Goal: Task Accomplishment & Management: Use online tool/utility

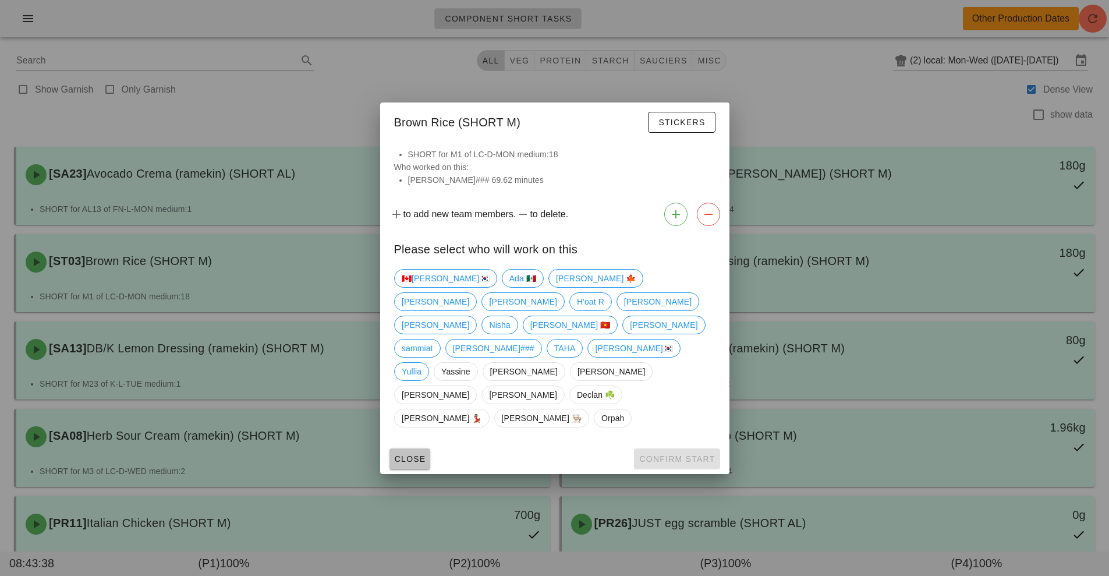
click at [419, 454] on span "Close" at bounding box center [410, 458] width 32 height 9
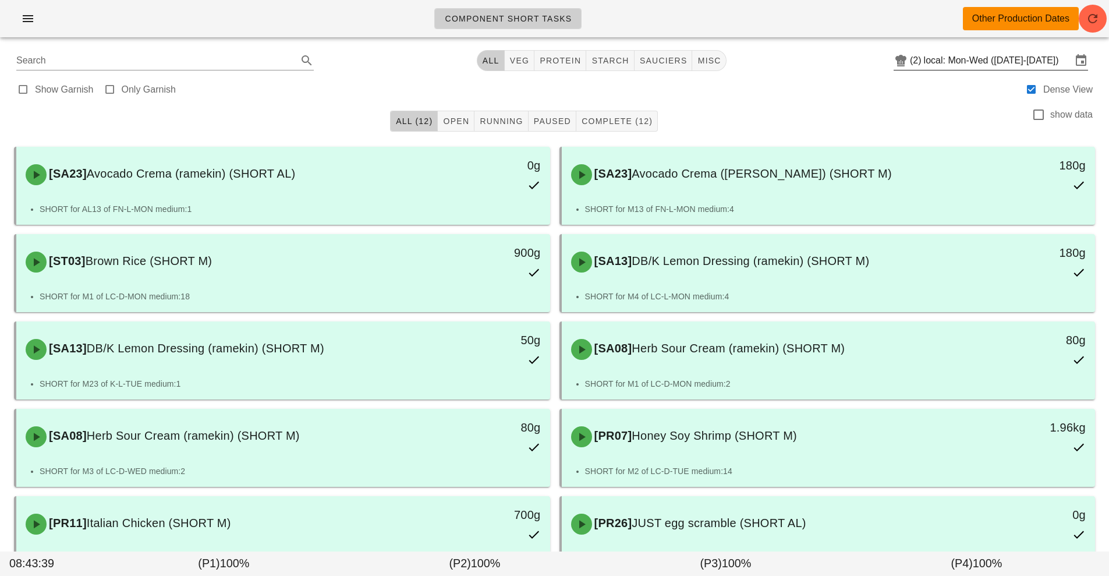
click at [992, 62] on input "local: Mon-Wed ([DATE]-[DATE])" at bounding box center [998, 60] width 148 height 19
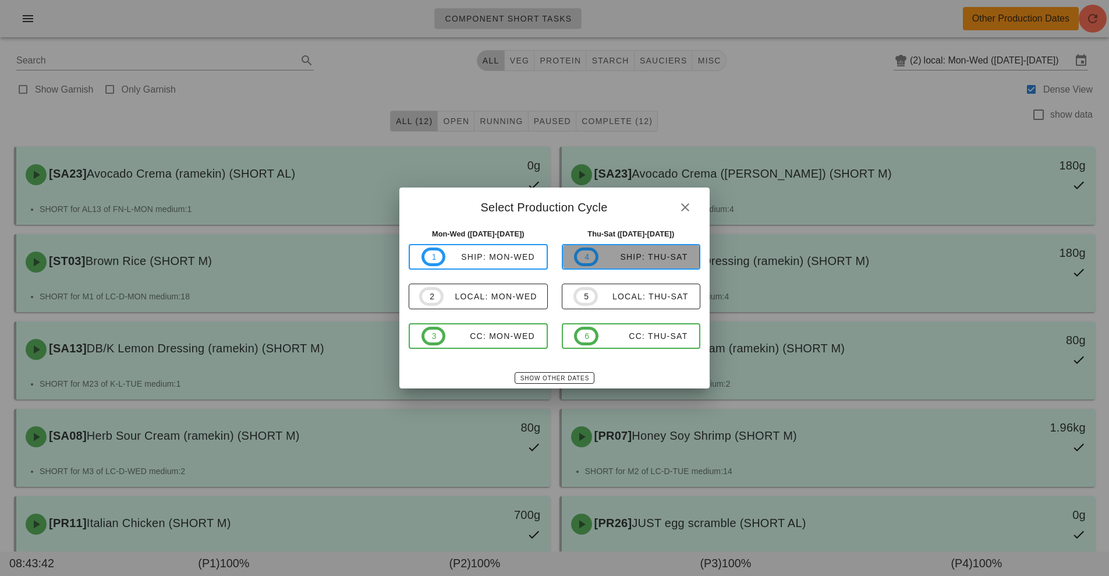
click at [667, 256] on div "ship: Thu-Sat" at bounding box center [643, 256] width 90 height 9
type input "ship: Thu-Sat ([DATE]-[DATE])"
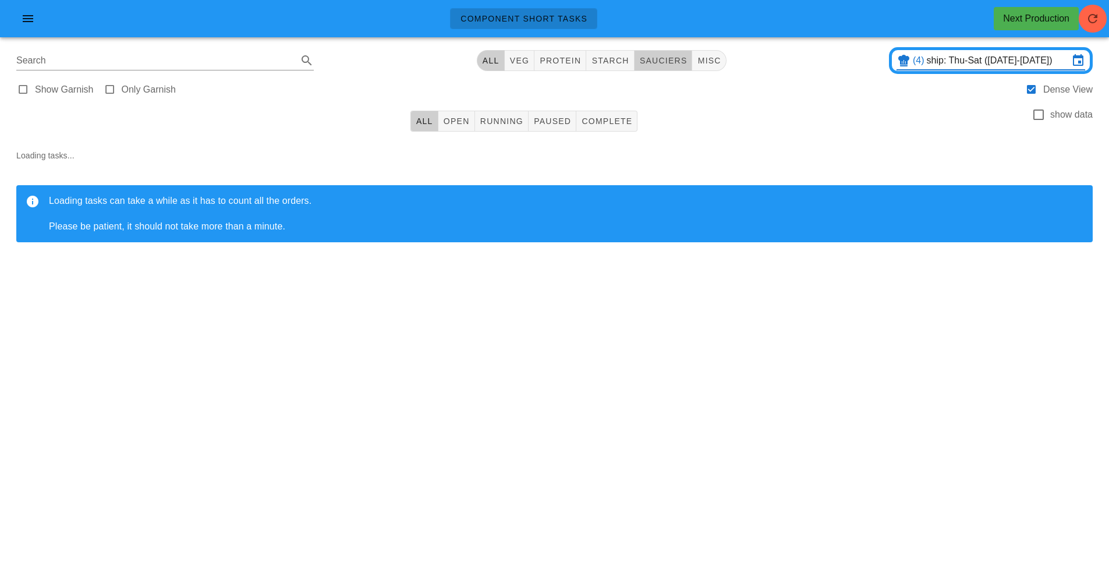
click at [664, 63] on span "sauciers" at bounding box center [663, 60] width 48 height 9
type input "team:sauciers"
click at [461, 121] on span "Open" at bounding box center [456, 120] width 27 height 9
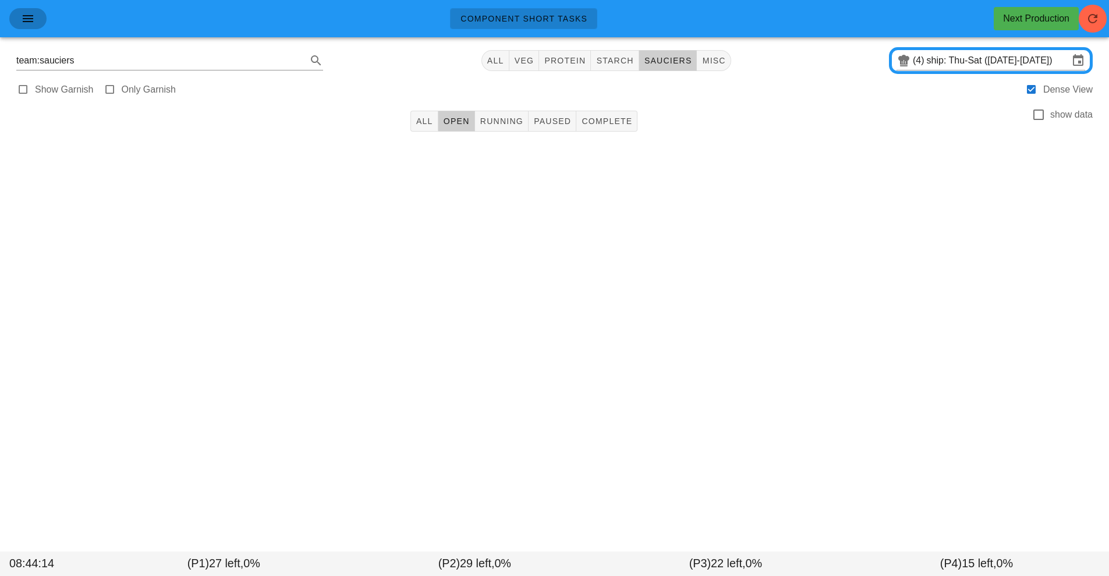
click at [23, 26] on button "button" at bounding box center [27, 18] width 37 height 21
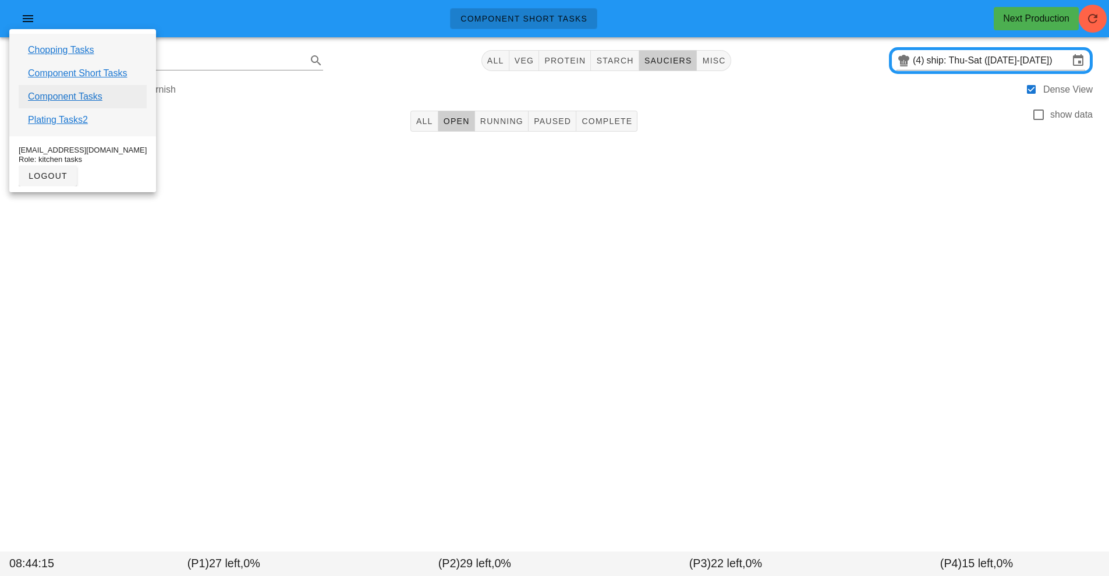
click at [76, 98] on link "Component Tasks" at bounding box center [65, 97] width 75 height 14
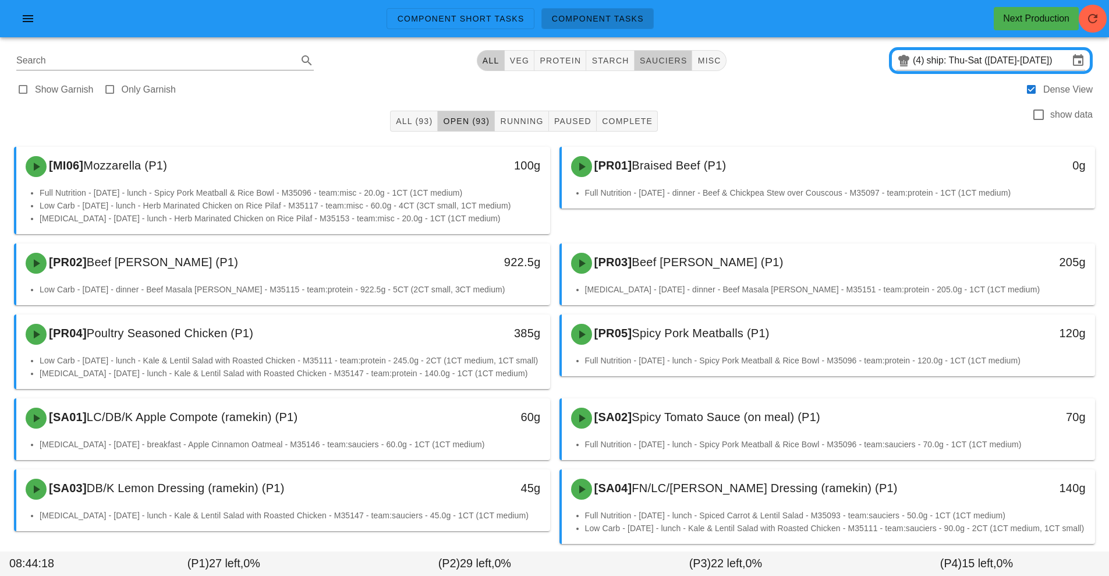
click at [670, 60] on span "sauciers" at bounding box center [663, 60] width 48 height 9
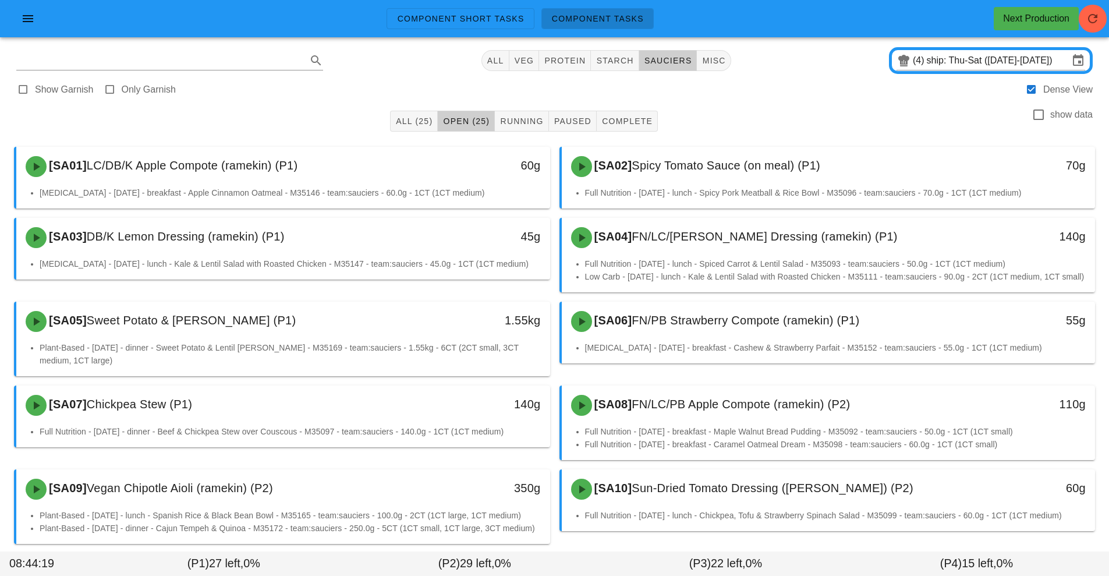
type input "team:sauciers"
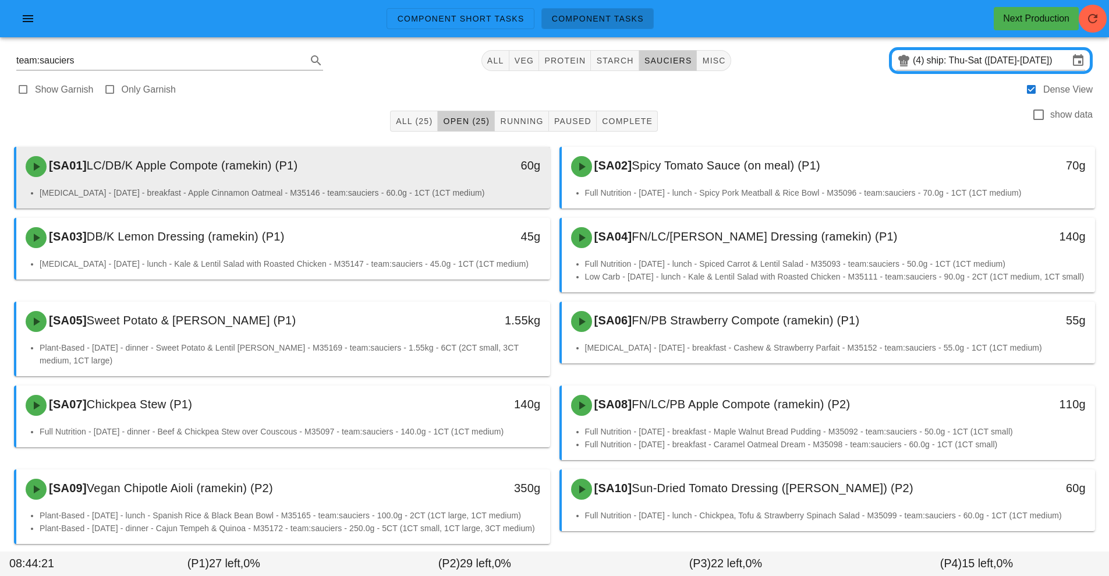
click at [431, 189] on li "[MEDICAL_DATA] - [DATE] - breakfast - Apple Cinnamon Oatmeal - M35146 - team:sa…" at bounding box center [290, 192] width 501 height 13
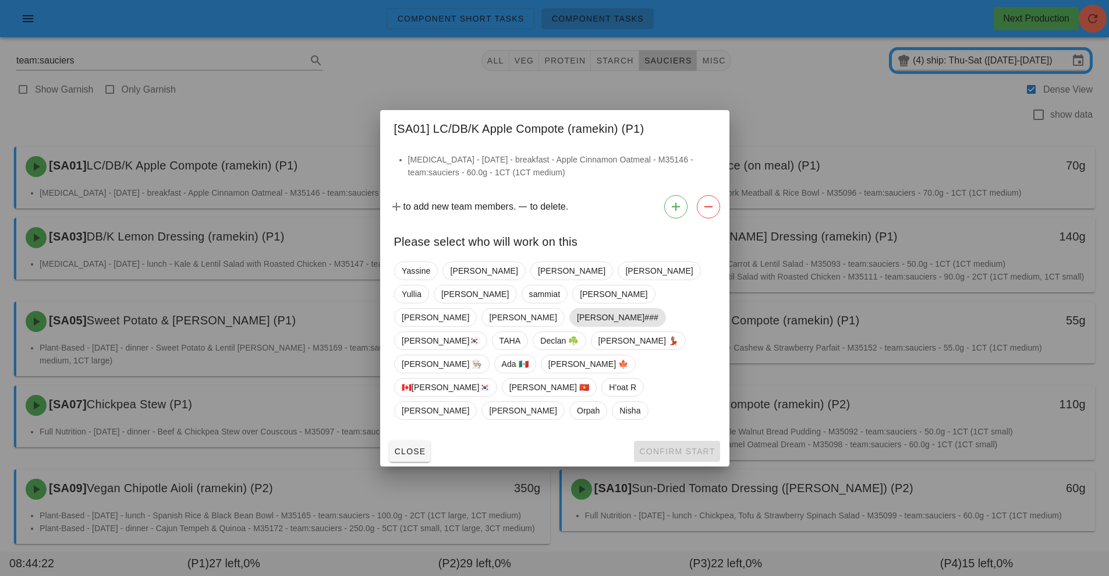
click at [576, 317] on span "[PERSON_NAME]###" at bounding box center [617, 317] width 82 height 17
click at [680, 441] on button "Confirm Start" at bounding box center [677, 451] width 86 height 21
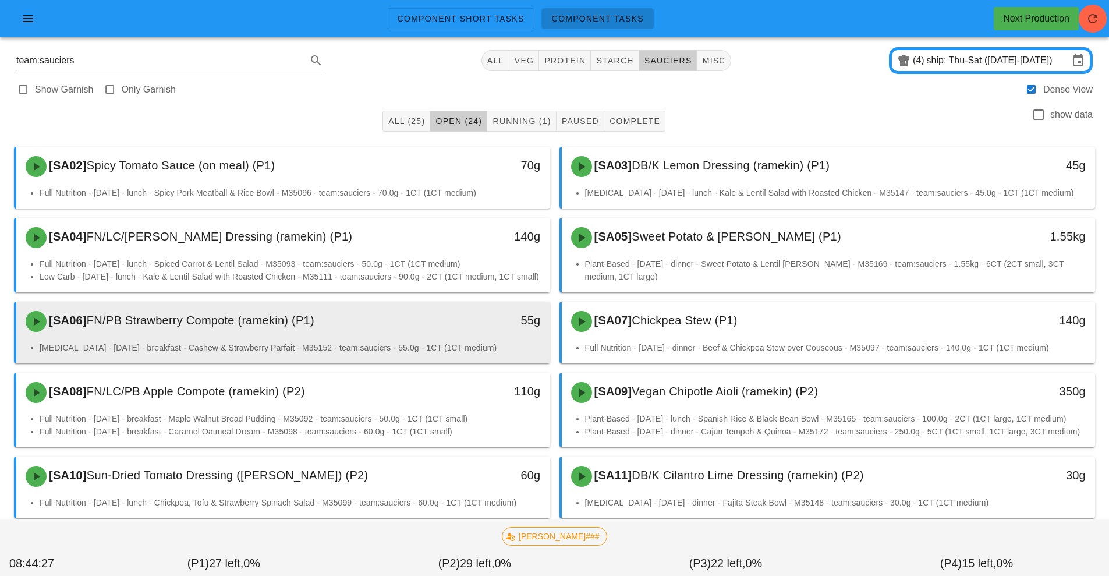
click at [454, 330] on div "55g" at bounding box center [481, 320] width 118 height 19
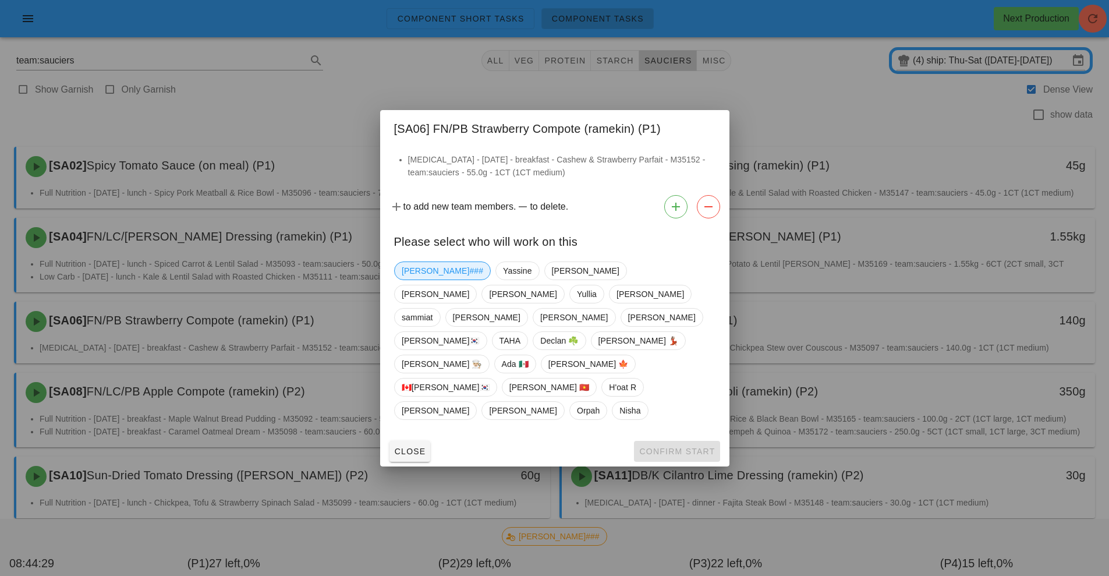
click at [427, 279] on span "[PERSON_NAME]###" at bounding box center [443, 270] width 82 height 17
click at [663, 447] on span "Confirm Start" at bounding box center [677, 451] width 76 height 9
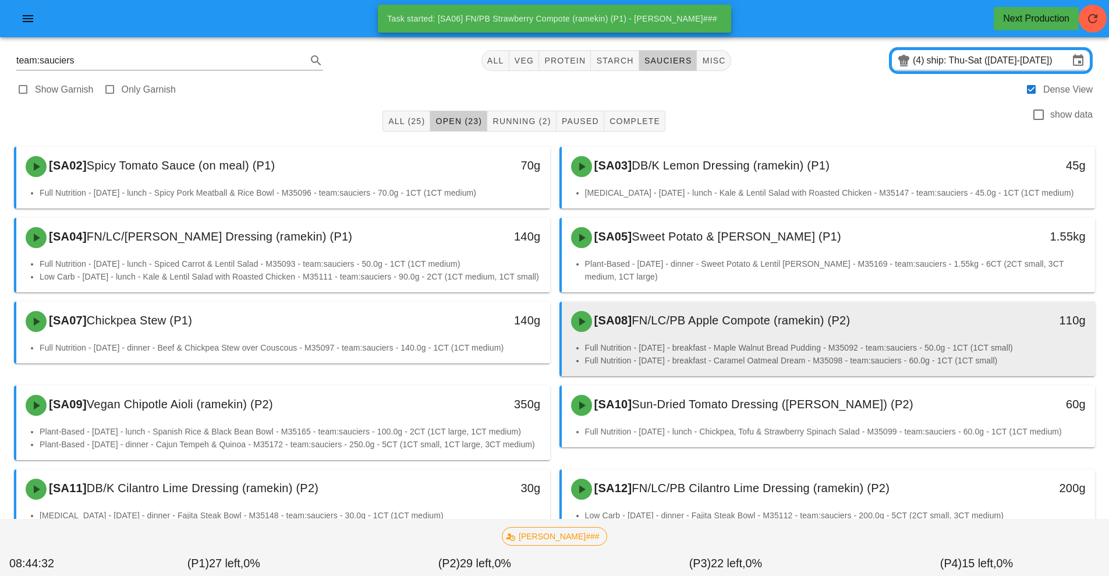
click at [670, 339] on div "[SA08] FN/LC/PB Apple Compote (ramekin) (P2)" at bounding box center [762, 321] width 396 height 35
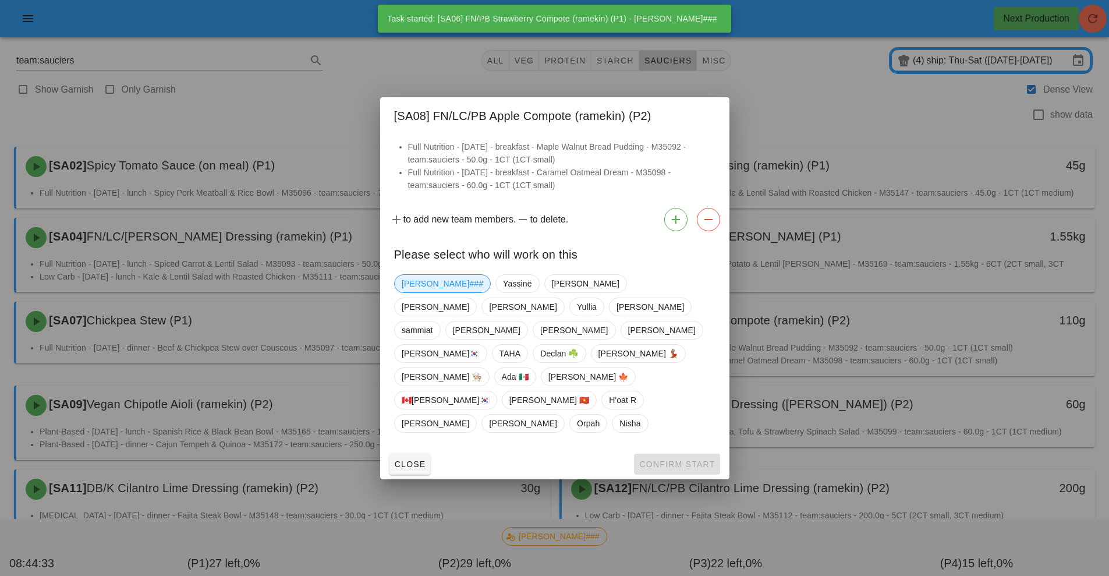
click at [426, 292] on span "[PERSON_NAME]###" at bounding box center [443, 283] width 82 height 17
click at [667, 459] on span "Confirm Start" at bounding box center [677, 463] width 76 height 9
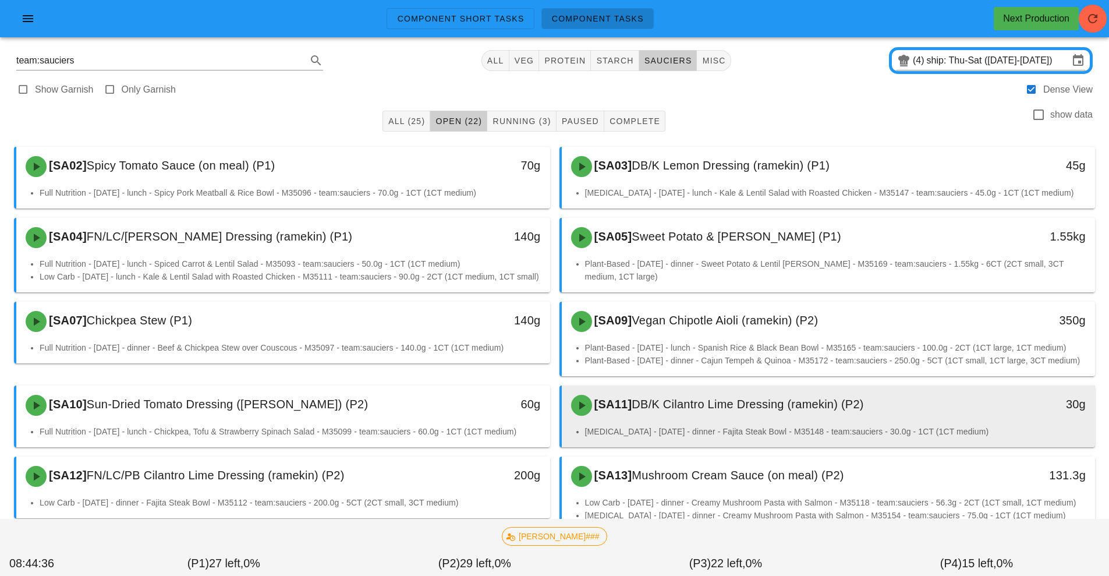
click at [690, 438] on li "[MEDICAL_DATA] - [DATE] - dinner - Fajita Steak Bowl - M35148 - team:sauciers -…" at bounding box center [835, 431] width 501 height 13
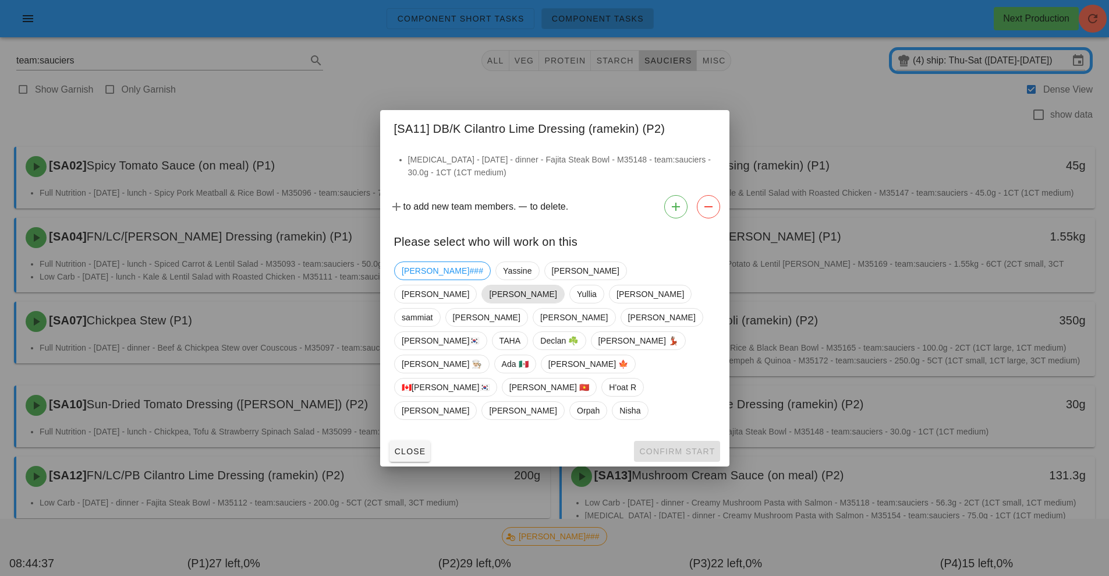
click at [557, 289] on span "[PERSON_NAME]" at bounding box center [523, 293] width 68 height 17
click at [667, 447] on span "Confirm Start" at bounding box center [677, 451] width 76 height 9
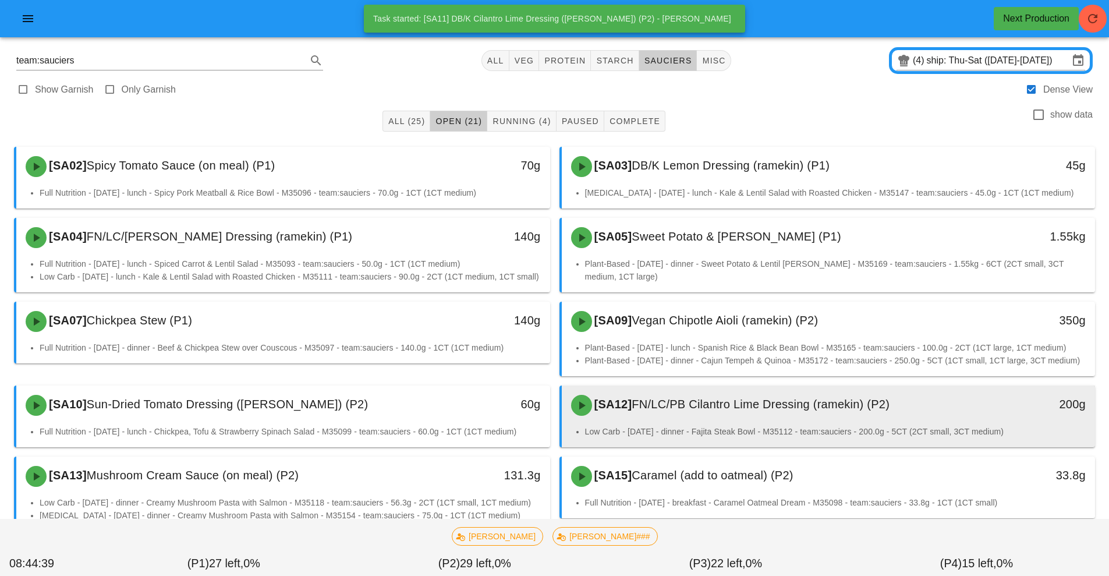
click at [689, 410] on span "FN/LC/PB Cilantro Lime Dressing (ramekin) (P2)" at bounding box center [761, 404] width 258 height 13
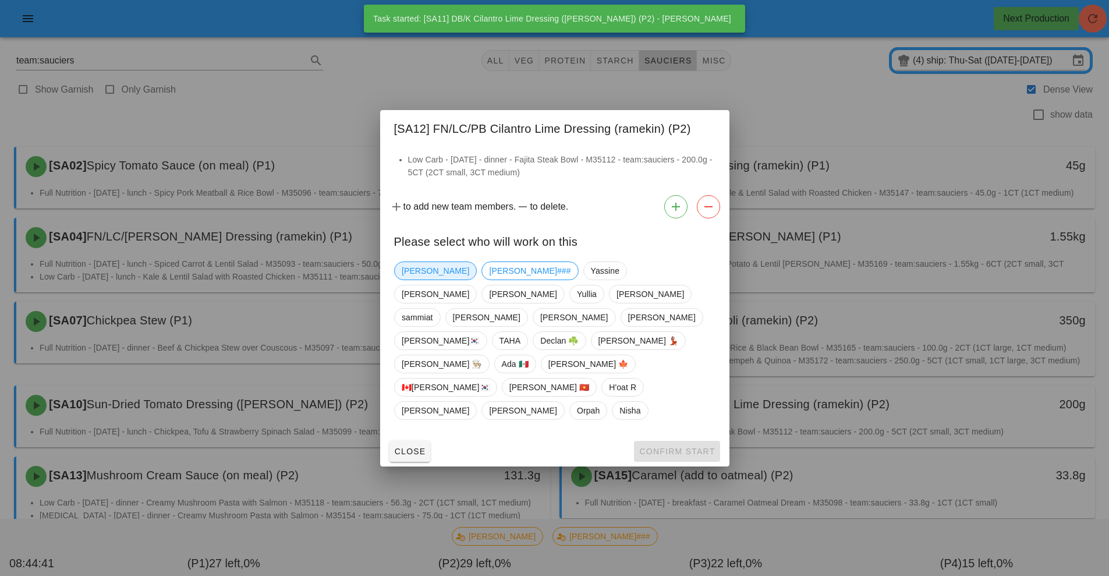
click at [410, 279] on span "[PERSON_NAME]" at bounding box center [436, 270] width 68 height 17
click at [670, 447] on span "Confirm Start" at bounding box center [677, 451] width 76 height 9
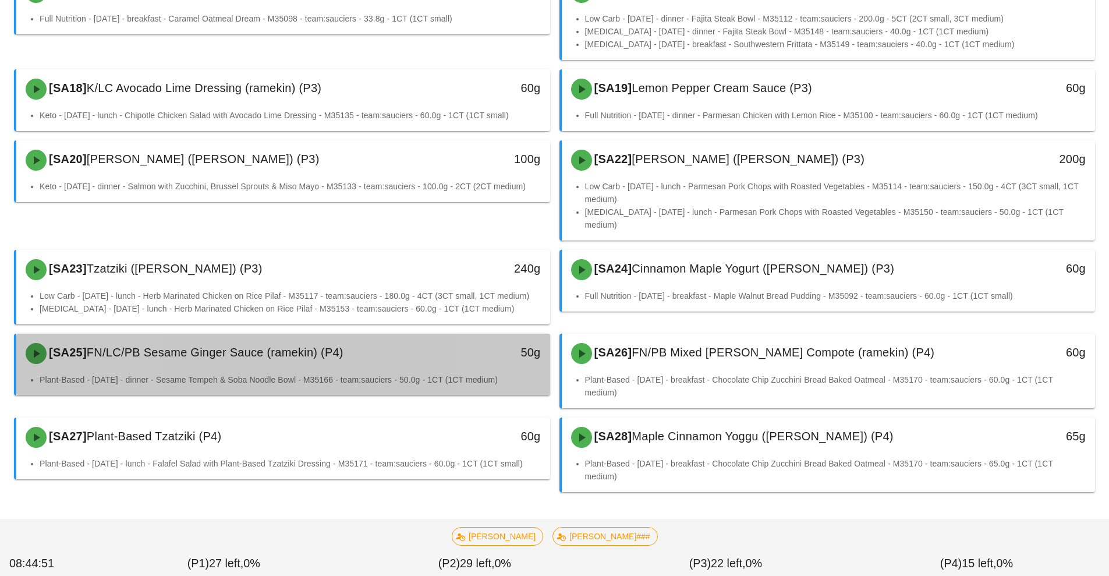
scroll to position [509, 0]
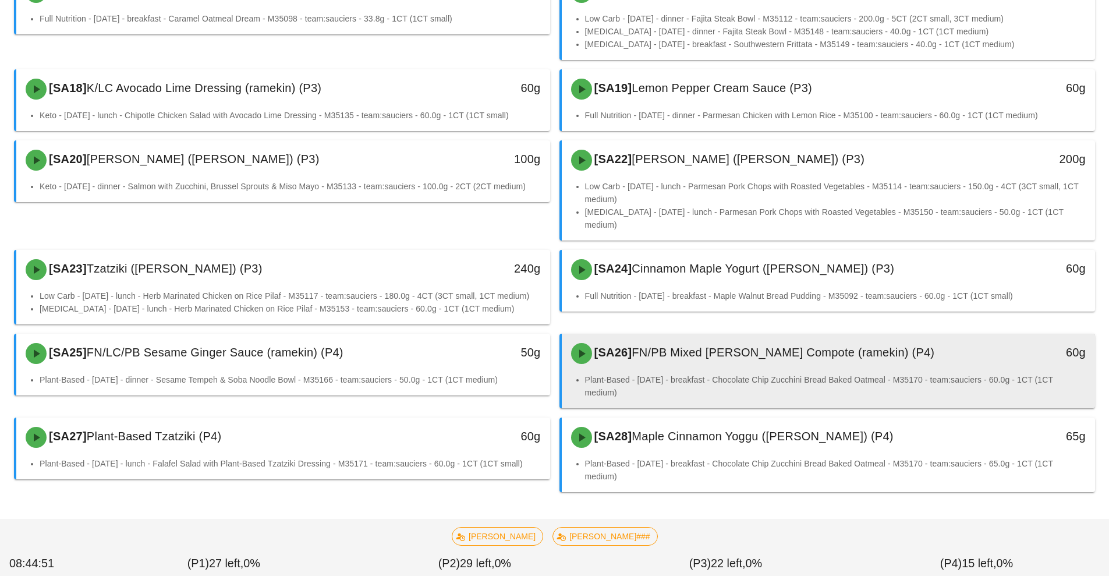
click at [703, 357] on span "FN/PB Mixed [PERSON_NAME] Compote (ramekin) (P4)" at bounding box center [783, 352] width 303 height 13
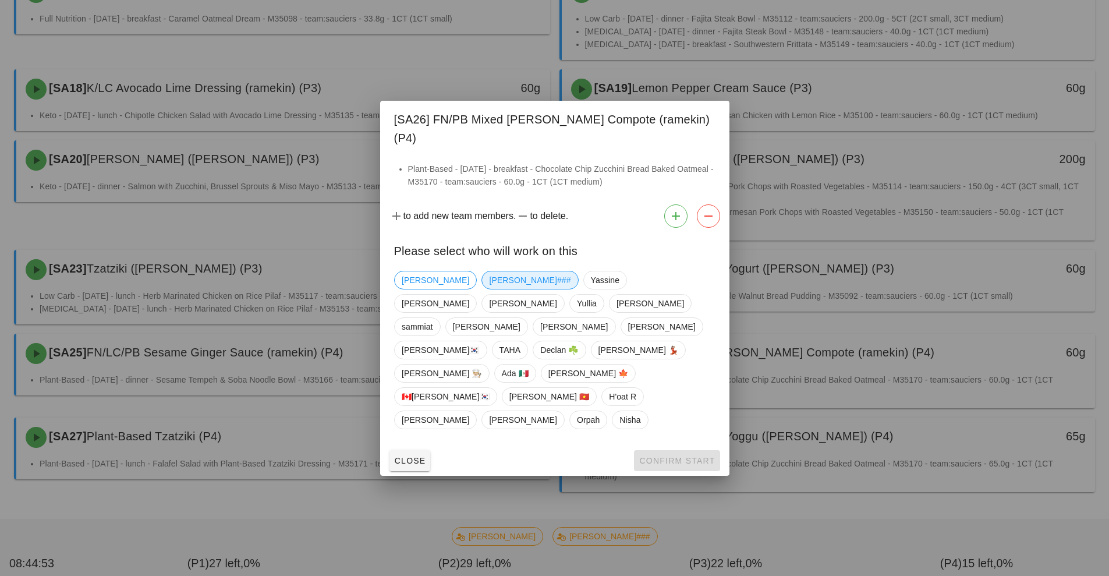
click at [489, 289] on span "[PERSON_NAME]###" at bounding box center [530, 279] width 82 height 17
click at [674, 456] on span "Confirm Start" at bounding box center [677, 460] width 76 height 9
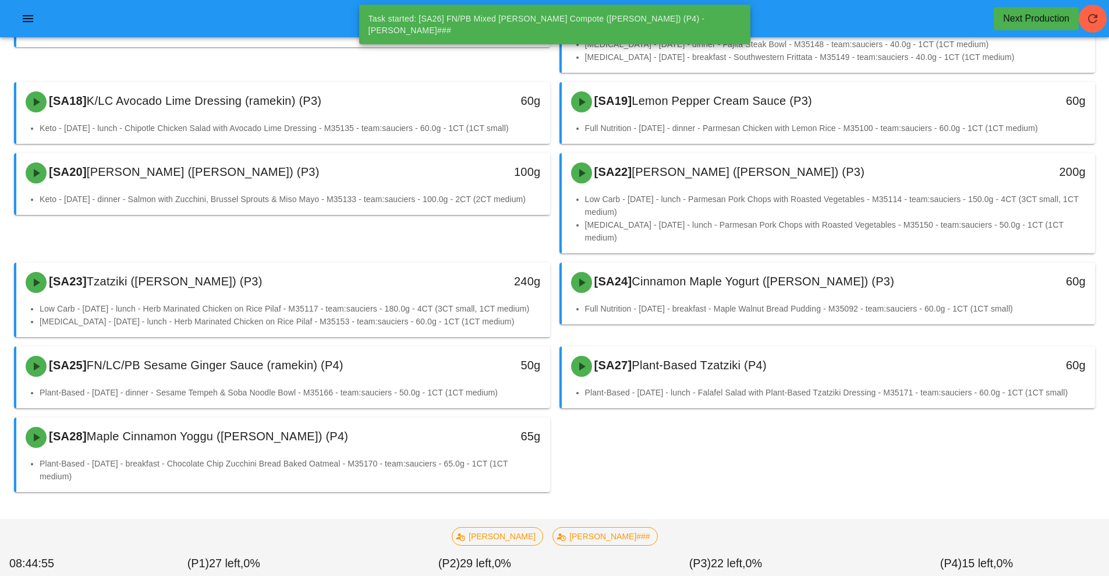
scroll to position [497, 0]
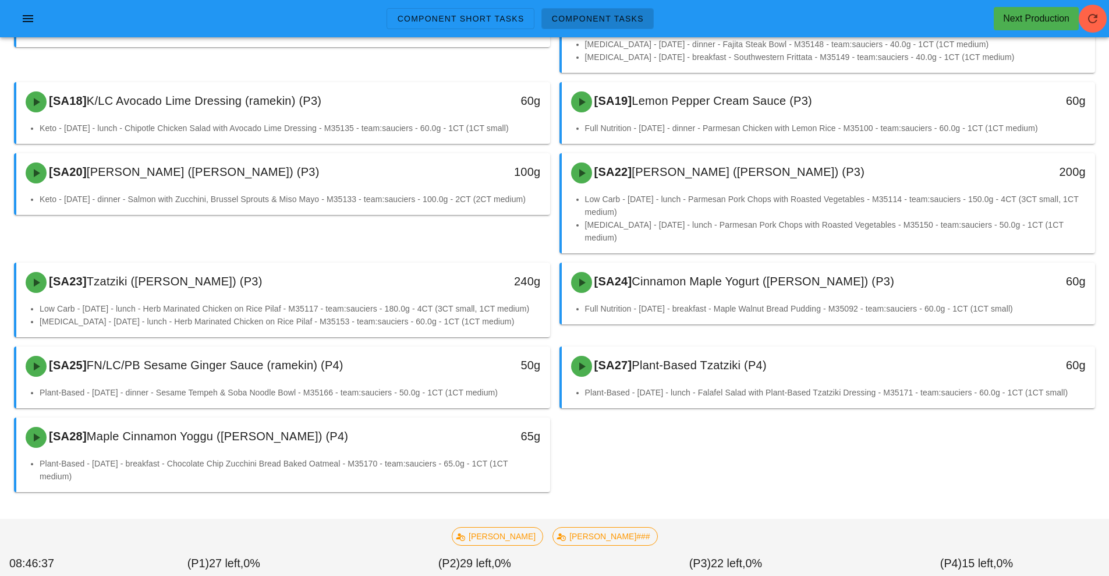
click at [718, 483] on div "[SA02] Spicy Tomato Sauce (on meal) (P1) 70g Full Nutrition - [DATE] - lunch - …" at bounding box center [554, 77] width 1090 height 838
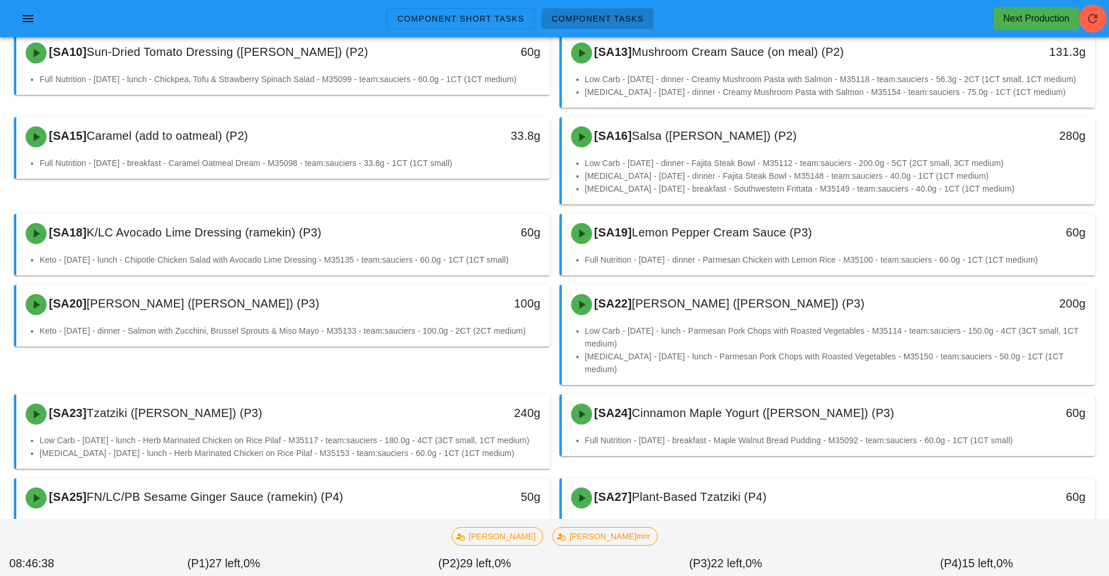
scroll to position [0, 0]
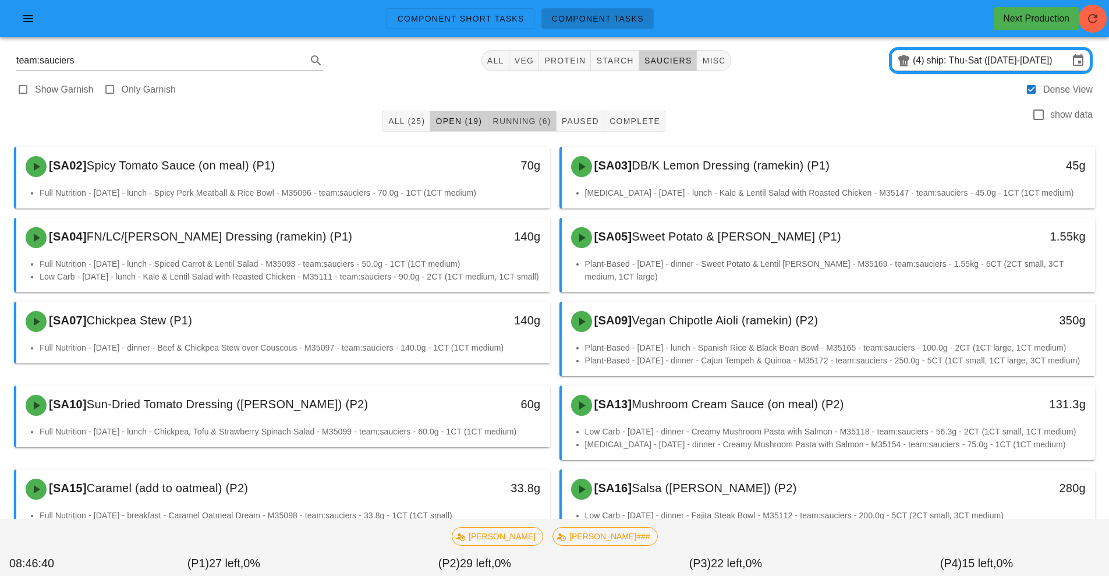
click at [518, 117] on span "Running (6)" at bounding box center [521, 120] width 59 height 9
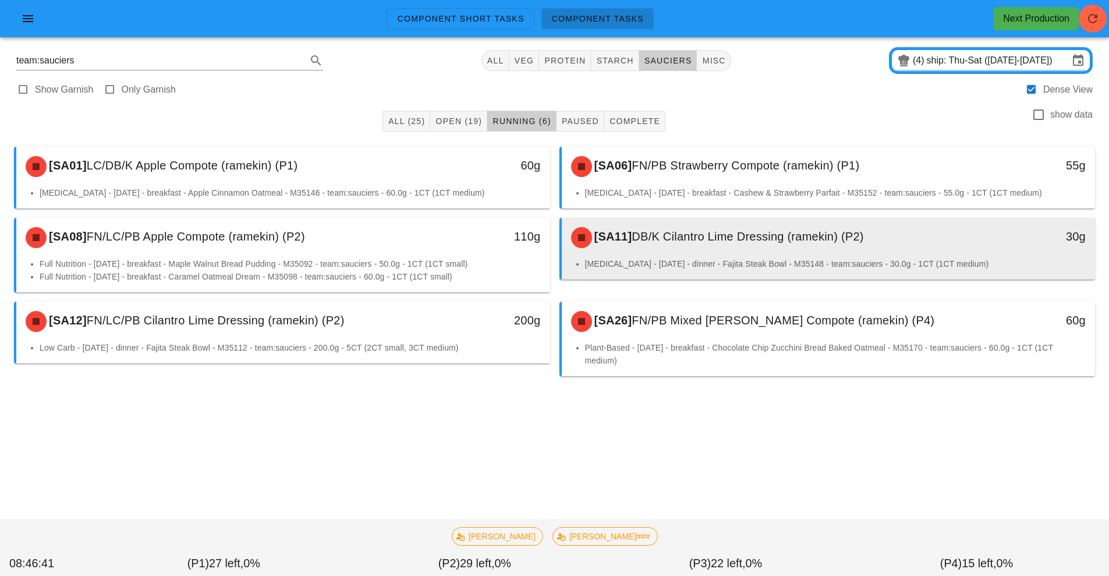
click at [667, 258] on li "[MEDICAL_DATA] - [DATE] - dinner - Fajita Steak Bowl - M35148 - team:sauciers -…" at bounding box center [835, 263] width 501 height 13
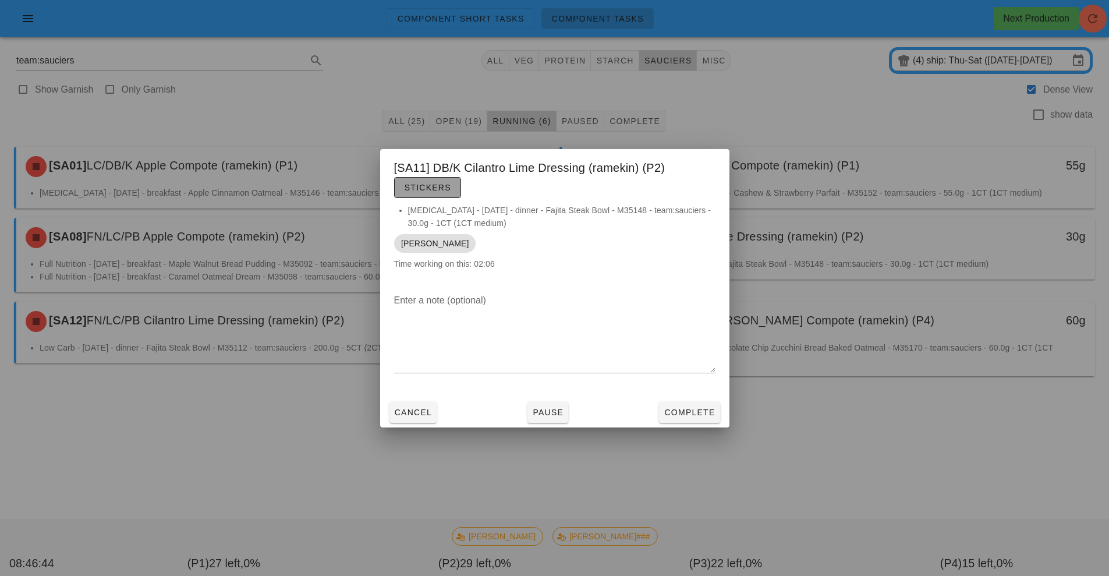
click at [435, 197] on button "Stickers" at bounding box center [427, 187] width 67 height 21
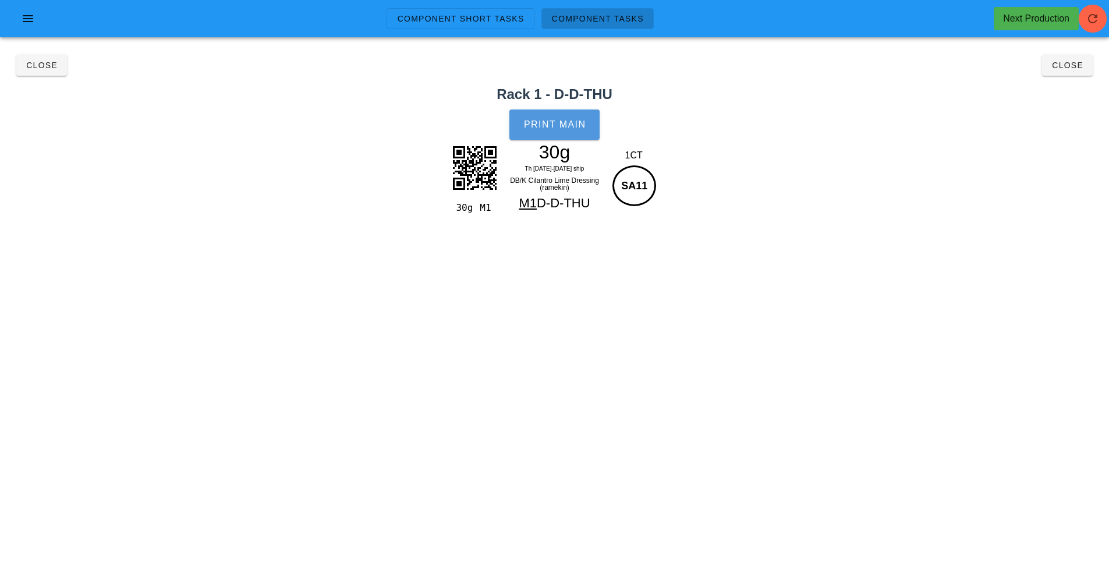
click at [551, 111] on button "Print Main" at bounding box center [554, 124] width 90 height 30
click at [1085, 66] on button "Close" at bounding box center [1067, 65] width 51 height 21
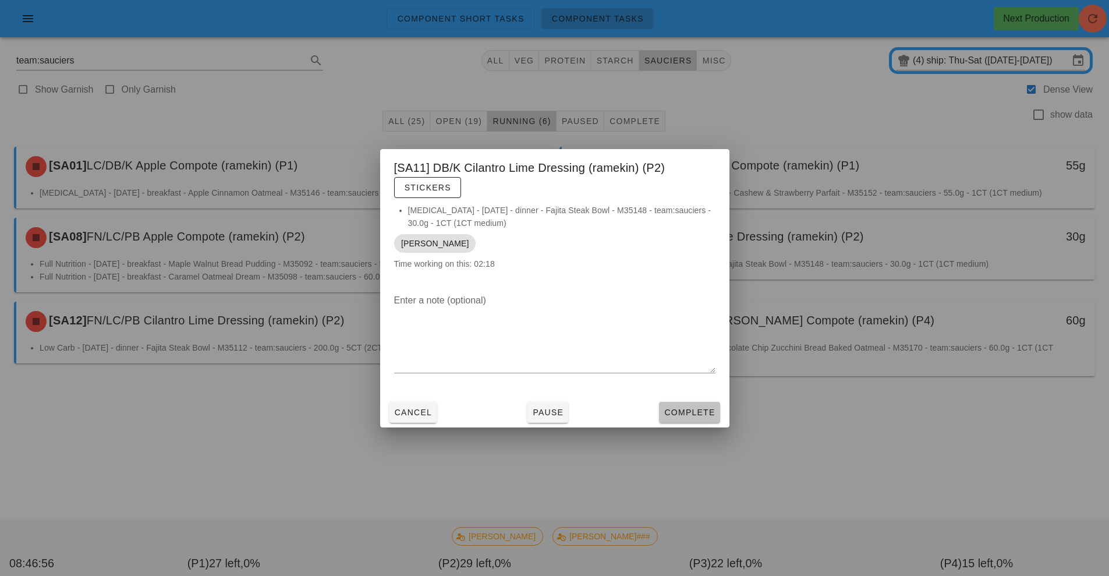
click at [715, 416] on span "Complete" at bounding box center [689, 412] width 51 height 9
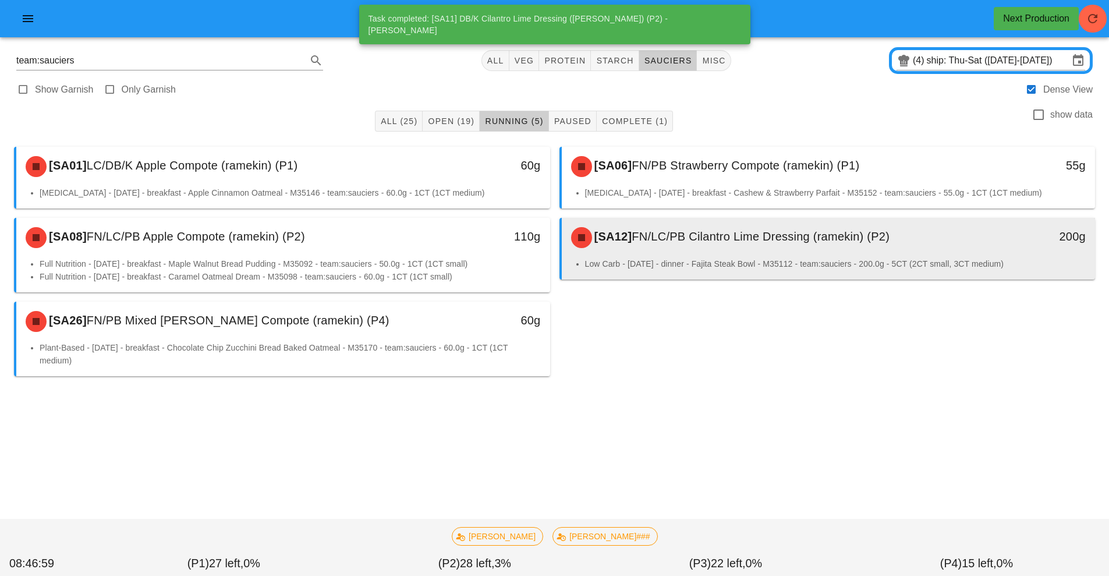
click at [766, 233] on span "FN/LC/PB Cilantro Lime Dressing (ramekin) (P2)" at bounding box center [761, 236] width 258 height 13
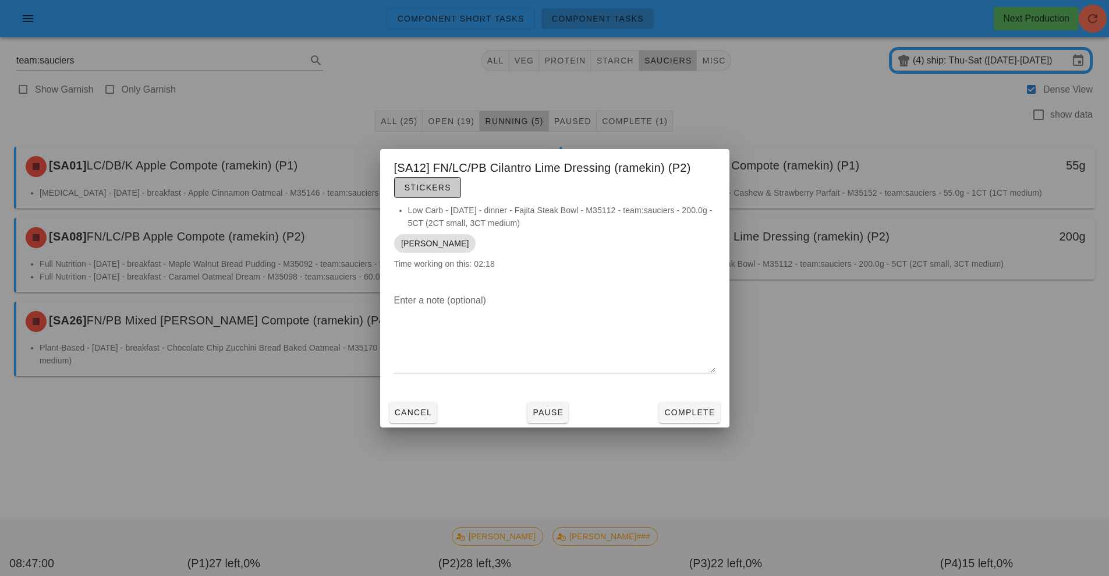
click at [447, 179] on button "Stickers" at bounding box center [427, 187] width 67 height 21
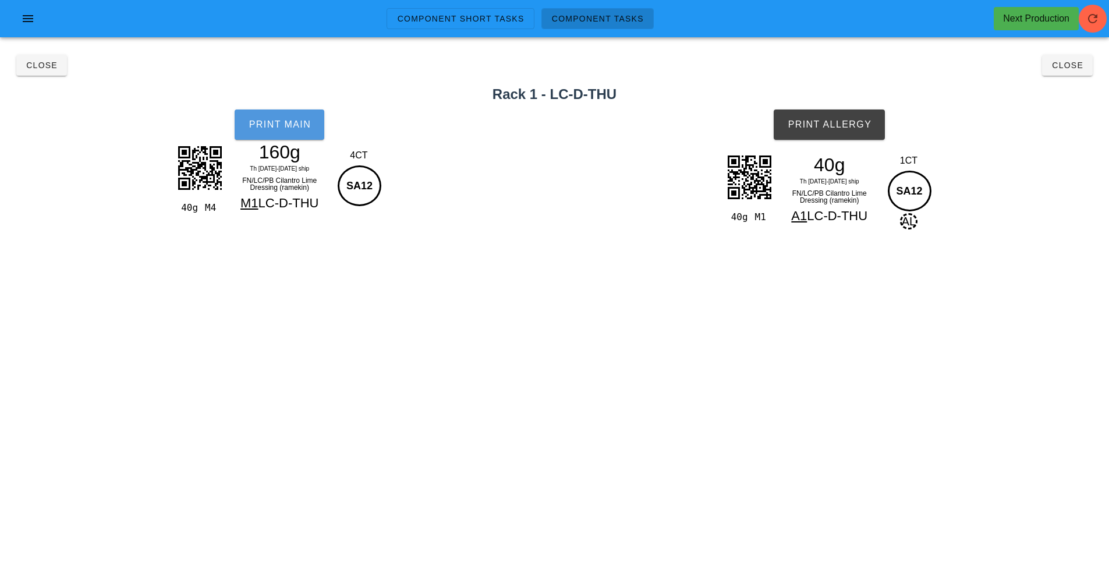
click at [296, 133] on button "Print Main" at bounding box center [280, 124] width 90 height 30
click at [828, 122] on span "Print Allergy" at bounding box center [829, 124] width 84 height 10
click at [1064, 68] on span "Close" at bounding box center [1067, 65] width 32 height 9
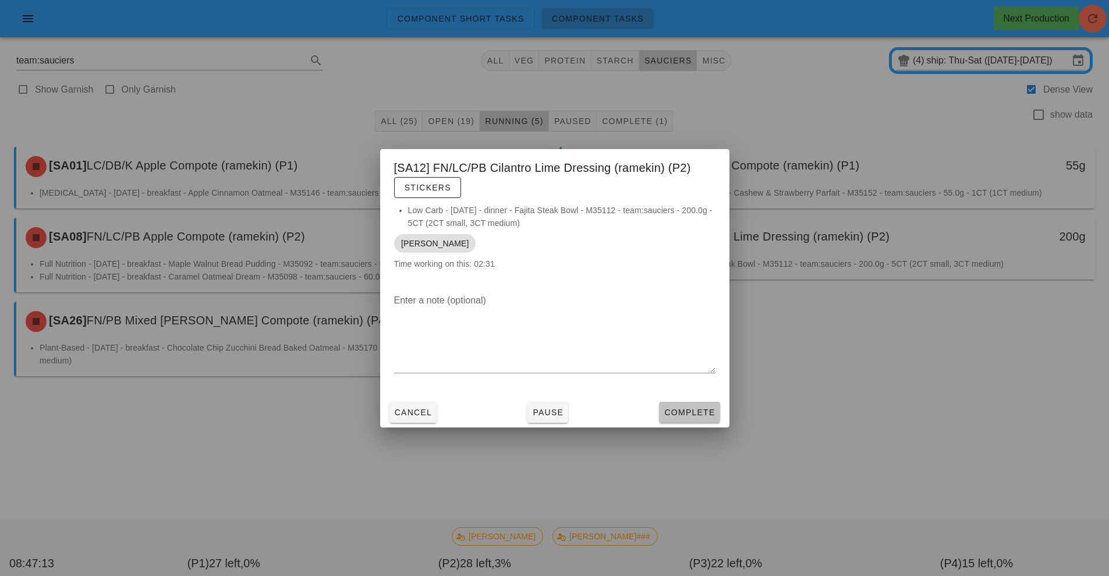
click at [681, 412] on span "Complete" at bounding box center [689, 412] width 51 height 9
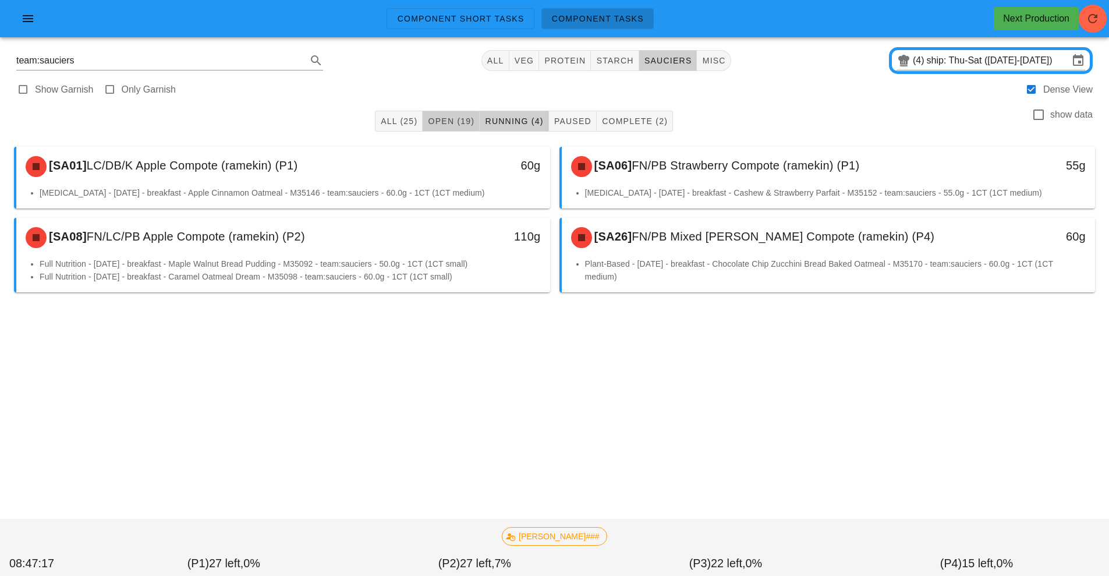
click at [451, 121] on span "Open (19)" at bounding box center [450, 120] width 47 height 9
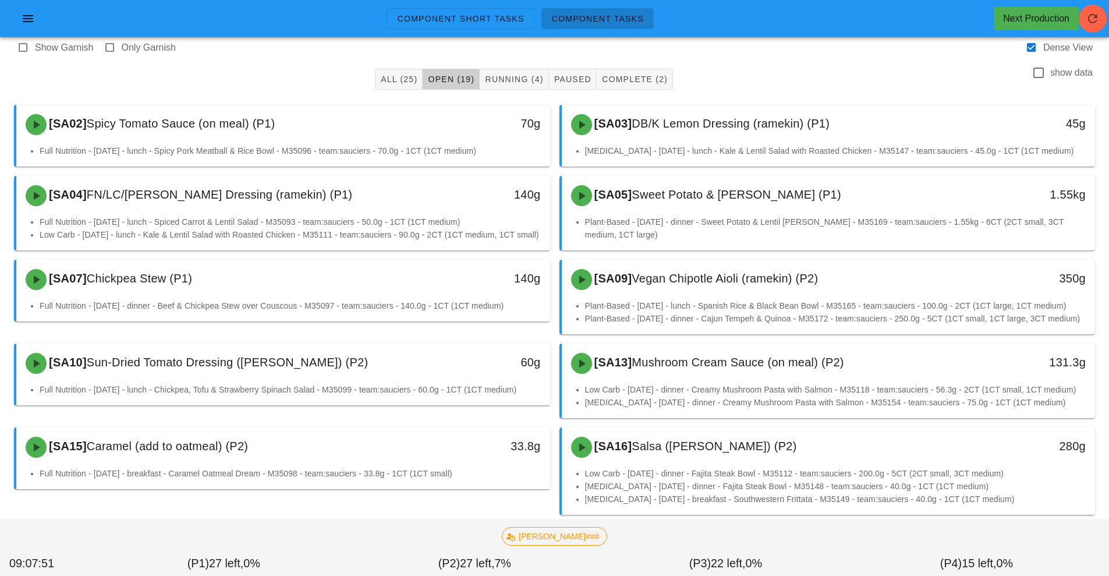
scroll to position [21, 0]
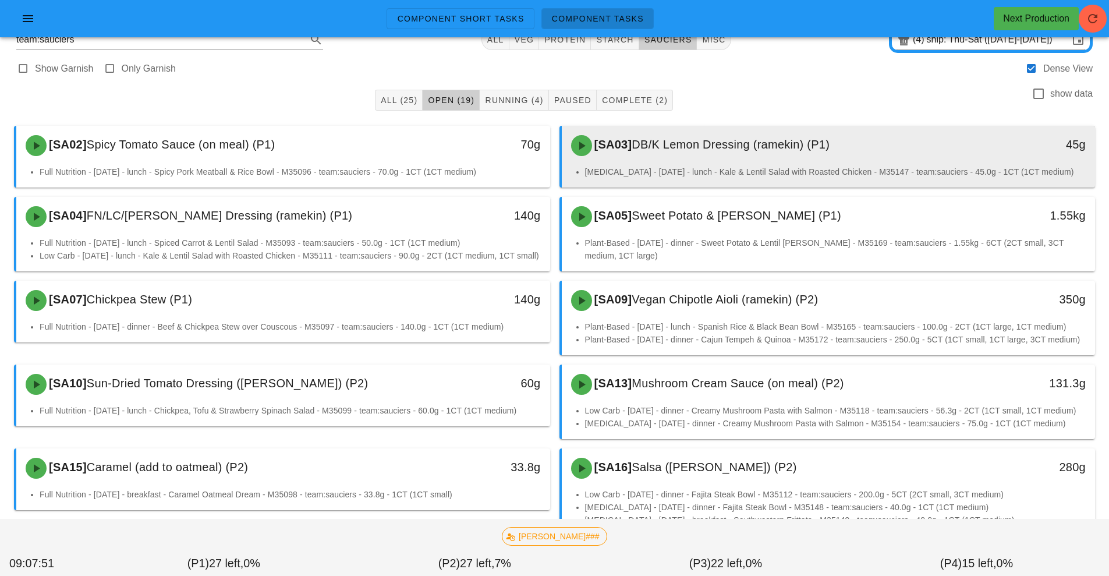
click at [685, 142] on span "DB/K Lemon Dressing (ramekin) (P1)" at bounding box center [731, 144] width 198 height 13
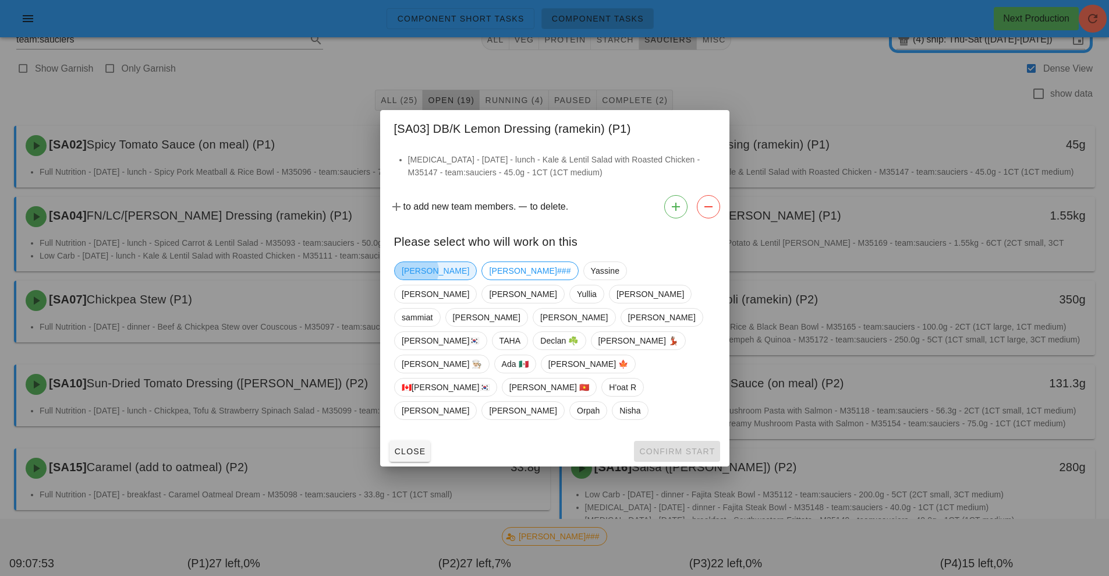
click at [406, 279] on span "[PERSON_NAME]" at bounding box center [436, 270] width 68 height 17
click at [683, 447] on span "Confirm Start" at bounding box center [677, 451] width 76 height 9
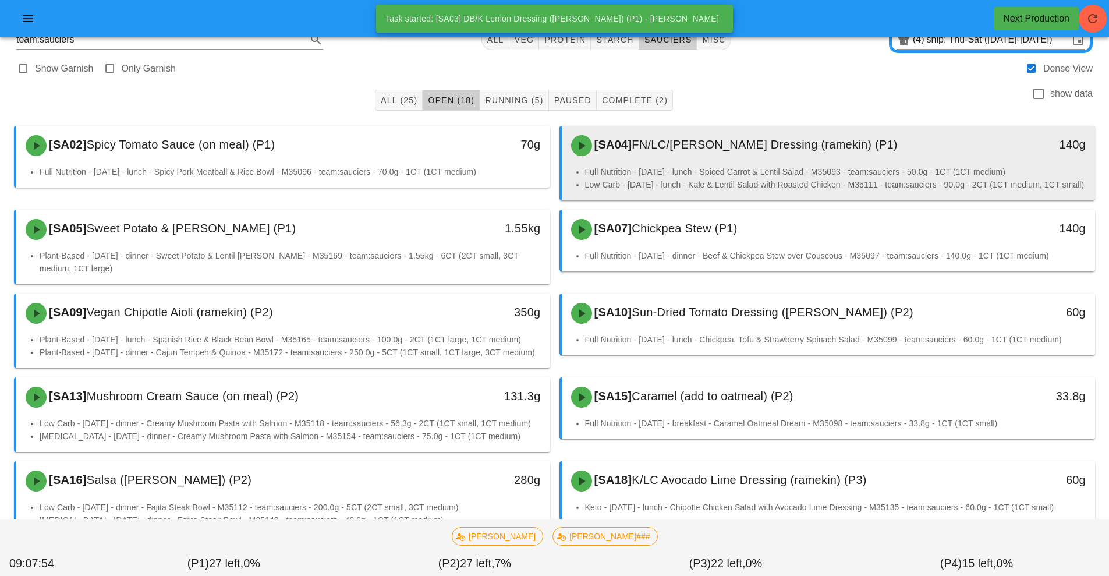
click at [697, 153] on div "[SA04] FN/LC/[PERSON_NAME] Dressing (ramekin) (P1)" at bounding box center [762, 145] width 396 height 35
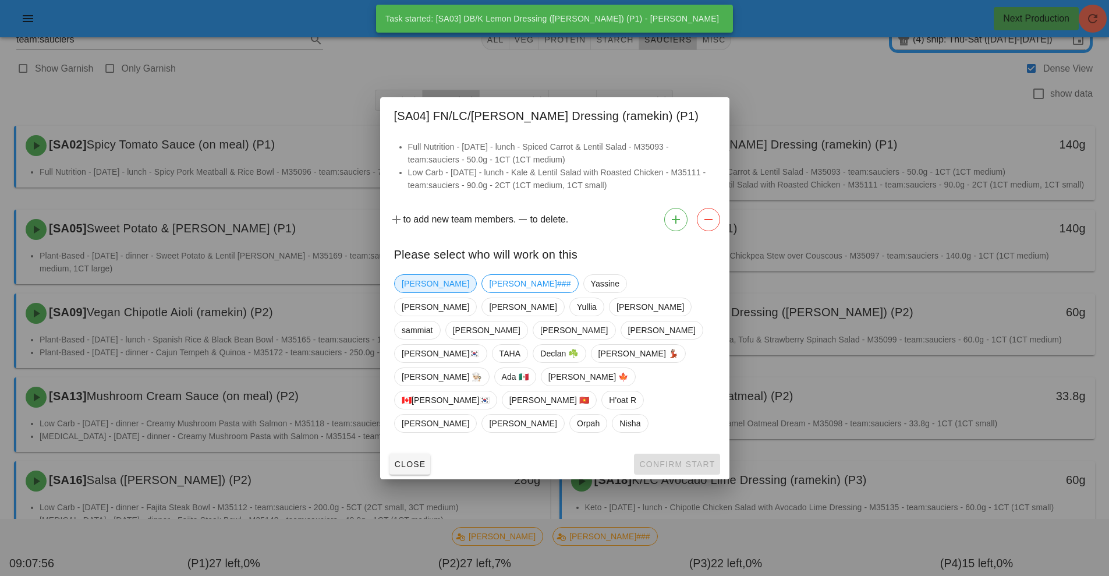
click at [420, 292] on span "[PERSON_NAME]" at bounding box center [436, 283] width 68 height 17
click at [686, 459] on span "Confirm Start" at bounding box center [677, 463] width 76 height 9
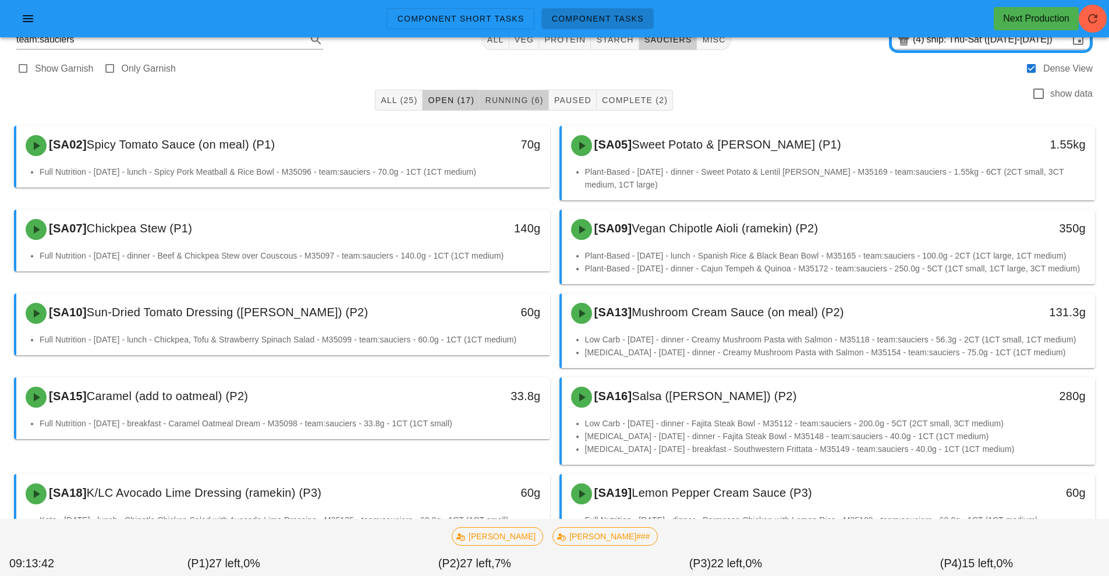
click at [516, 100] on span "Running (6)" at bounding box center [513, 99] width 59 height 9
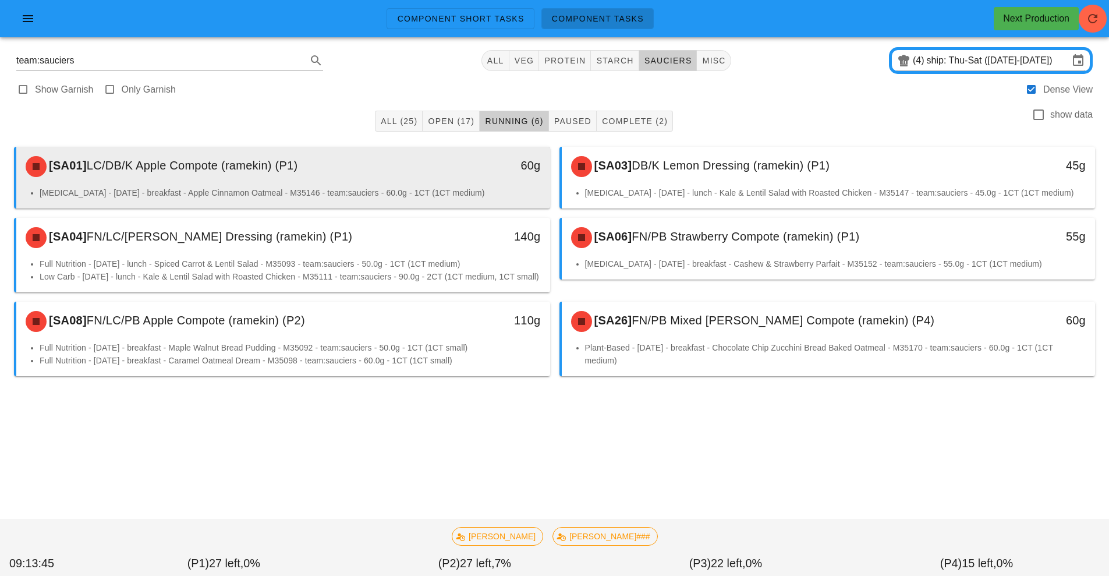
click at [422, 182] on div "60g" at bounding box center [481, 166] width 132 height 35
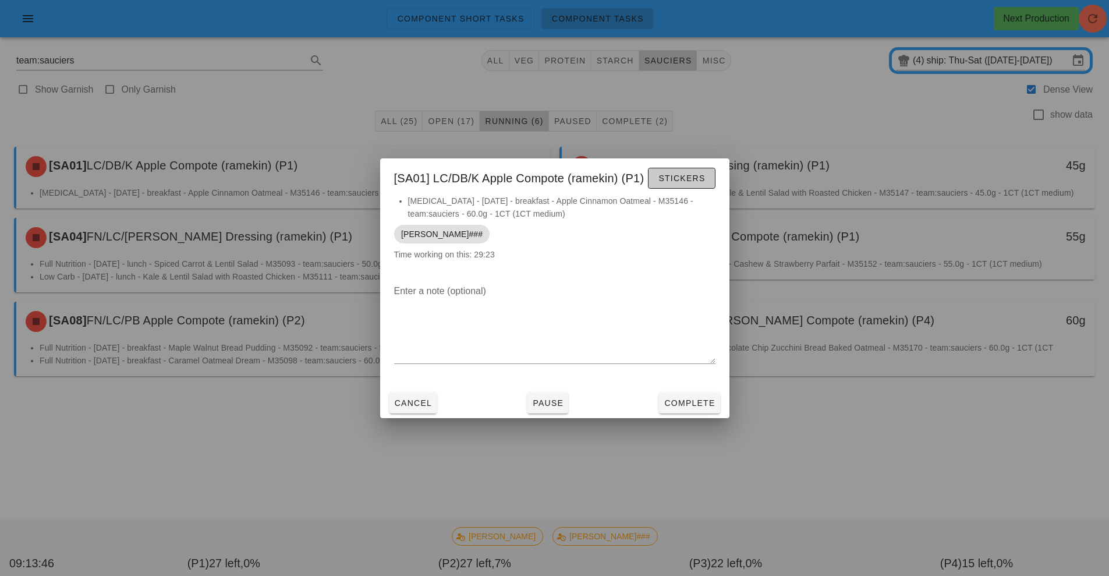
click at [679, 178] on span "Stickers" at bounding box center [681, 177] width 47 height 9
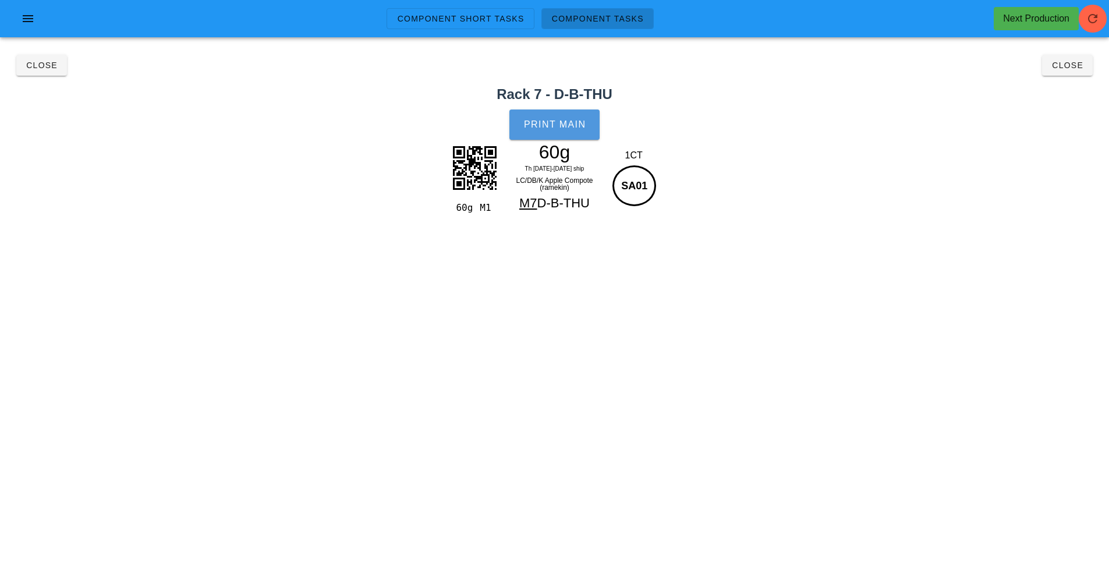
click at [558, 133] on button "Print Main" at bounding box center [554, 124] width 90 height 30
click at [37, 69] on span "Close" at bounding box center [42, 65] width 32 height 9
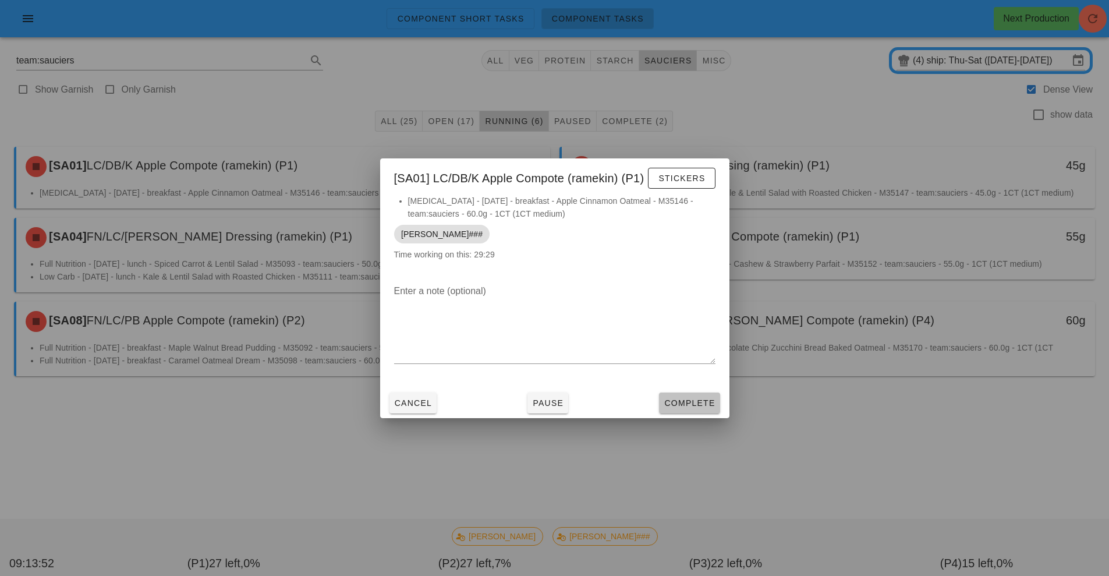
click at [679, 407] on span "Complete" at bounding box center [689, 402] width 51 height 9
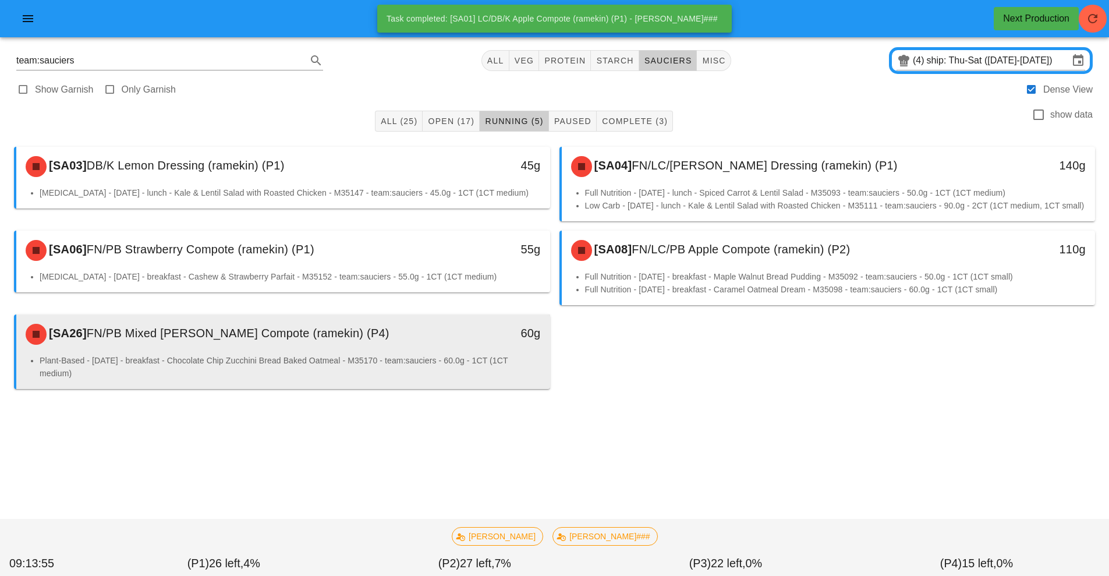
click at [441, 373] on li "Plant-Based - [DATE] - breakfast - Chocolate Chip Zucchini Bread Baked Oatmeal …" at bounding box center [290, 367] width 501 height 26
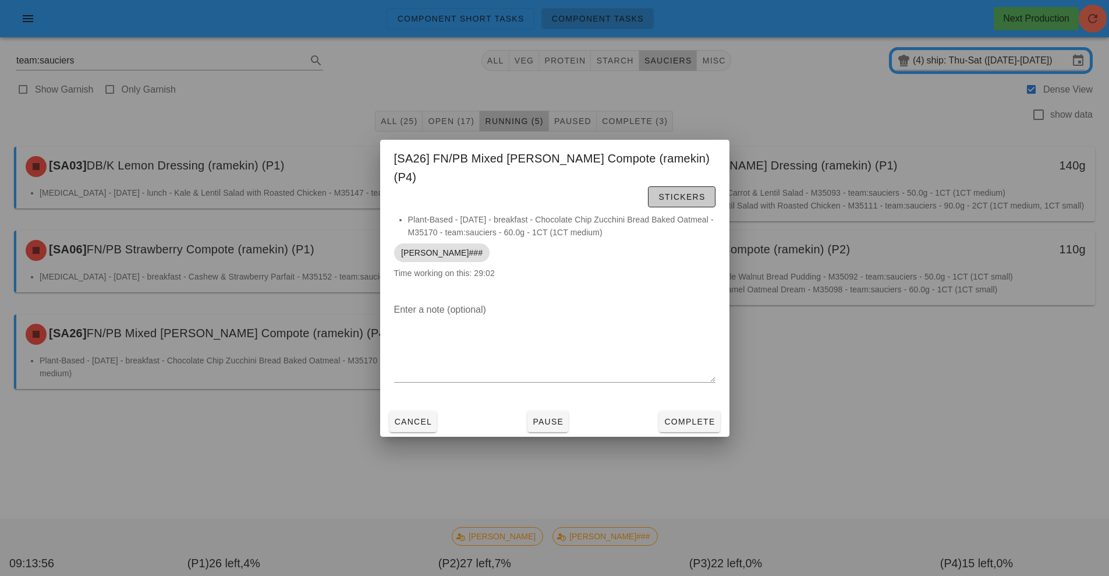
click at [658, 192] on span "Stickers" at bounding box center [681, 196] width 47 height 9
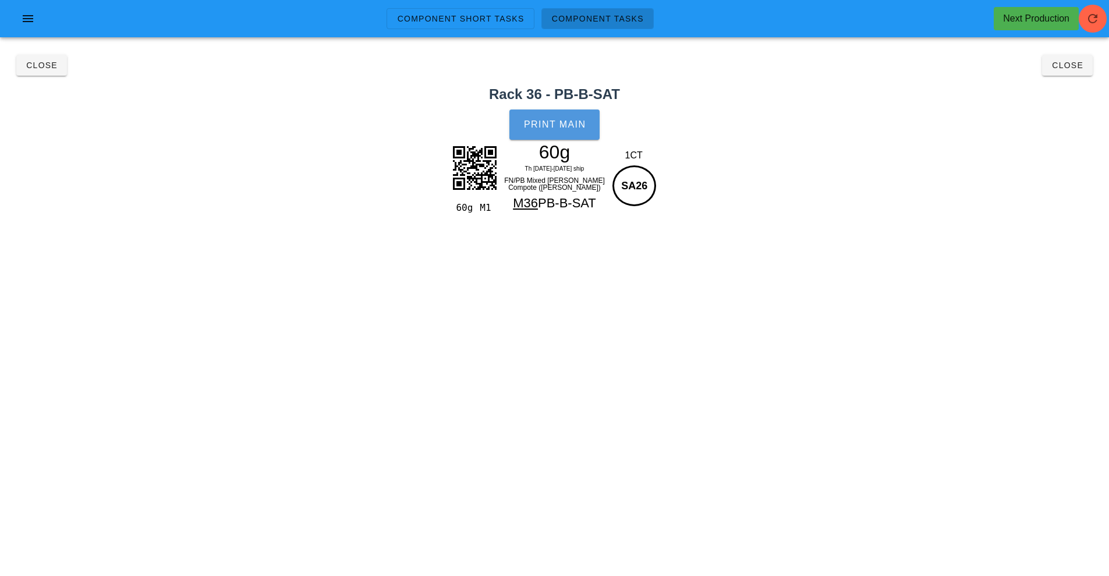
click at [548, 124] on span "Print Main" at bounding box center [554, 124] width 63 height 10
click at [38, 58] on button "Close" at bounding box center [41, 65] width 51 height 21
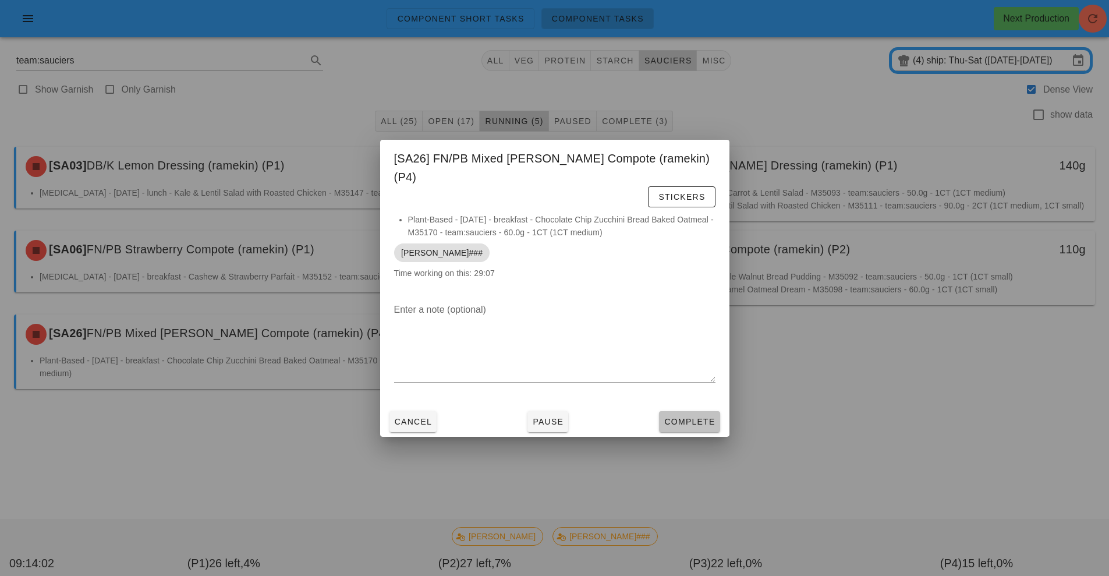
click at [697, 417] on span "Complete" at bounding box center [689, 421] width 51 height 9
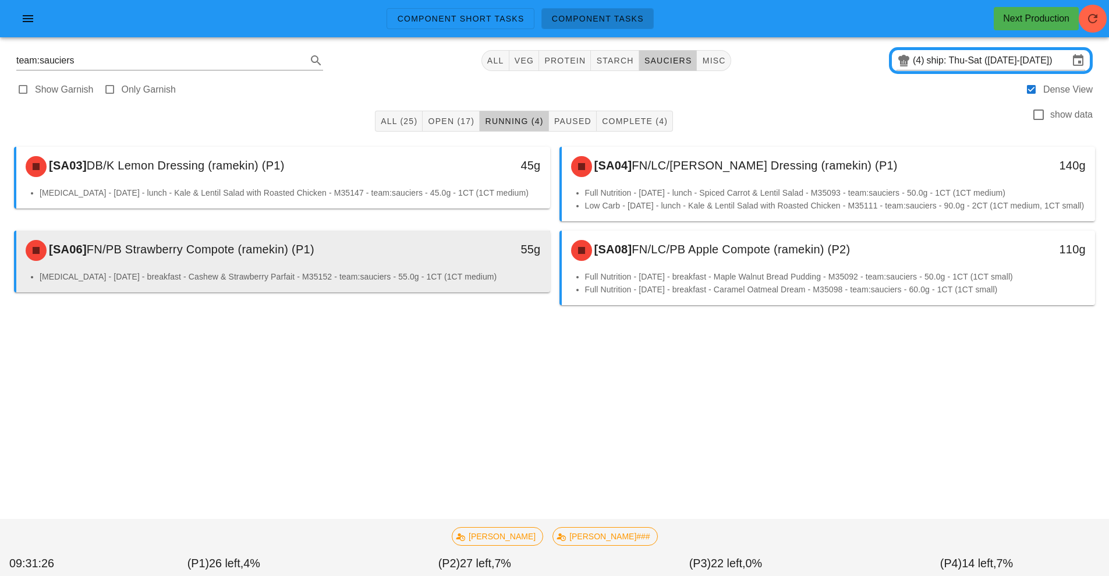
click at [493, 268] on div "55g" at bounding box center [481, 250] width 132 height 35
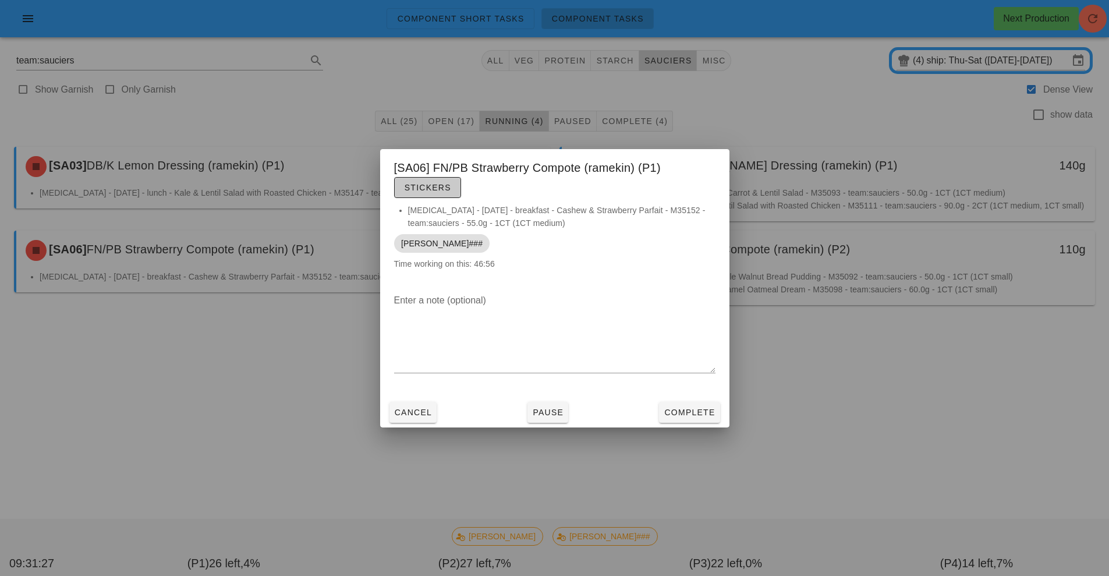
click at [452, 187] on button "Stickers" at bounding box center [427, 187] width 67 height 21
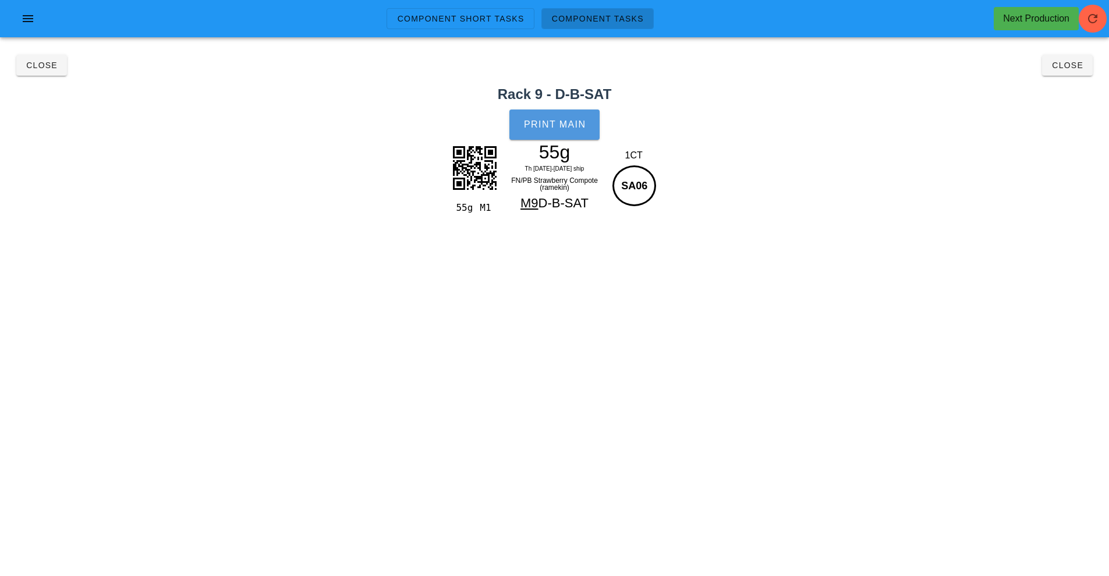
click at [575, 127] on span "Print Main" at bounding box center [554, 124] width 63 height 10
click at [38, 67] on span "Close" at bounding box center [42, 65] width 32 height 9
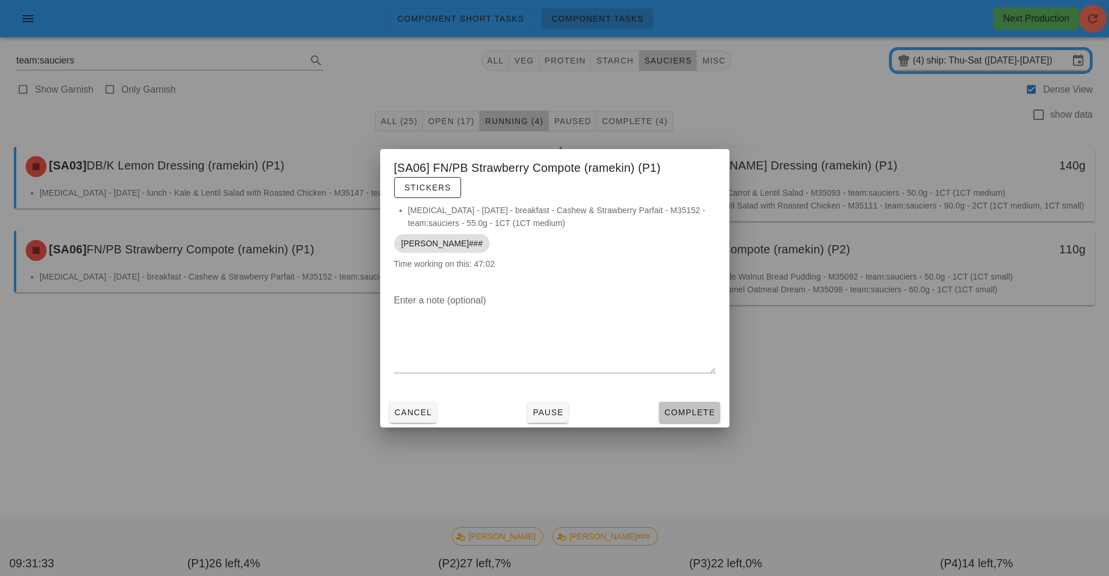
click at [697, 410] on span "Complete" at bounding box center [689, 412] width 51 height 9
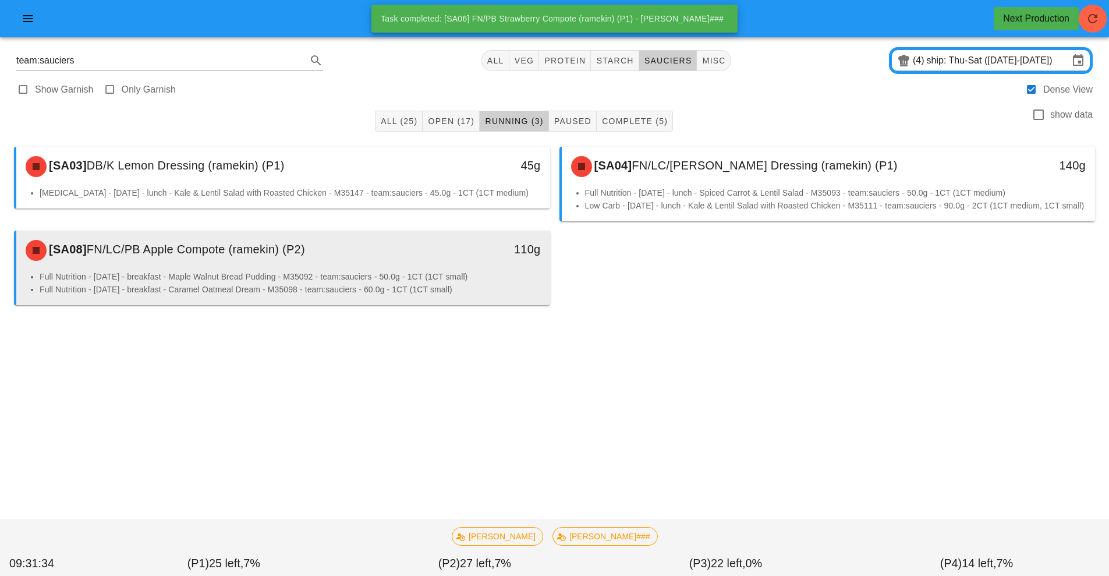
click at [413, 268] on div "[SA08] FN/LC/PB Apple Compote (ramekin) (P2)" at bounding box center [217, 250] width 396 height 35
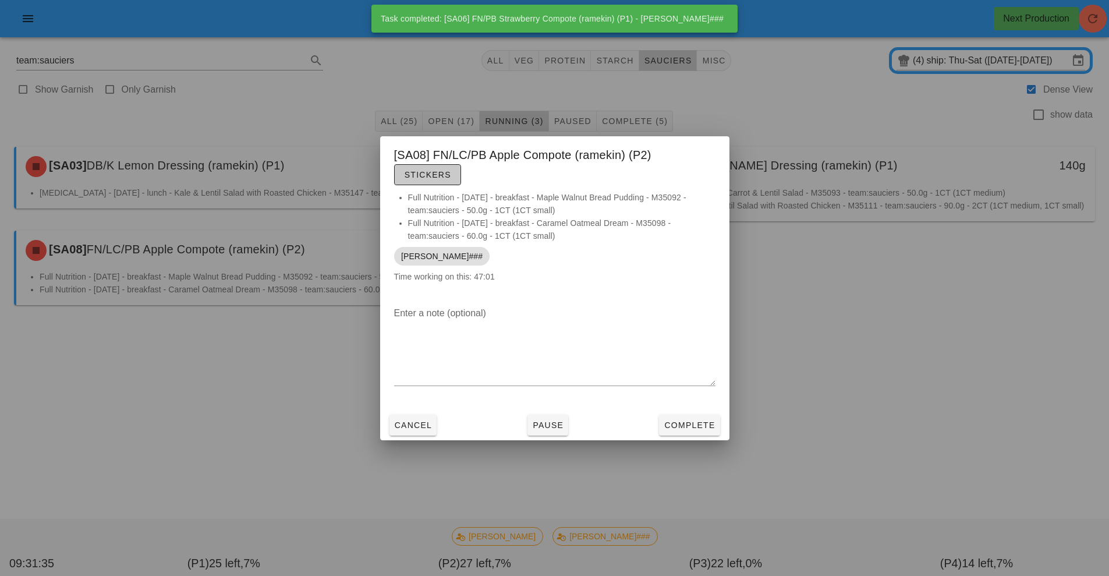
click at [432, 173] on span "Stickers" at bounding box center [427, 174] width 47 height 9
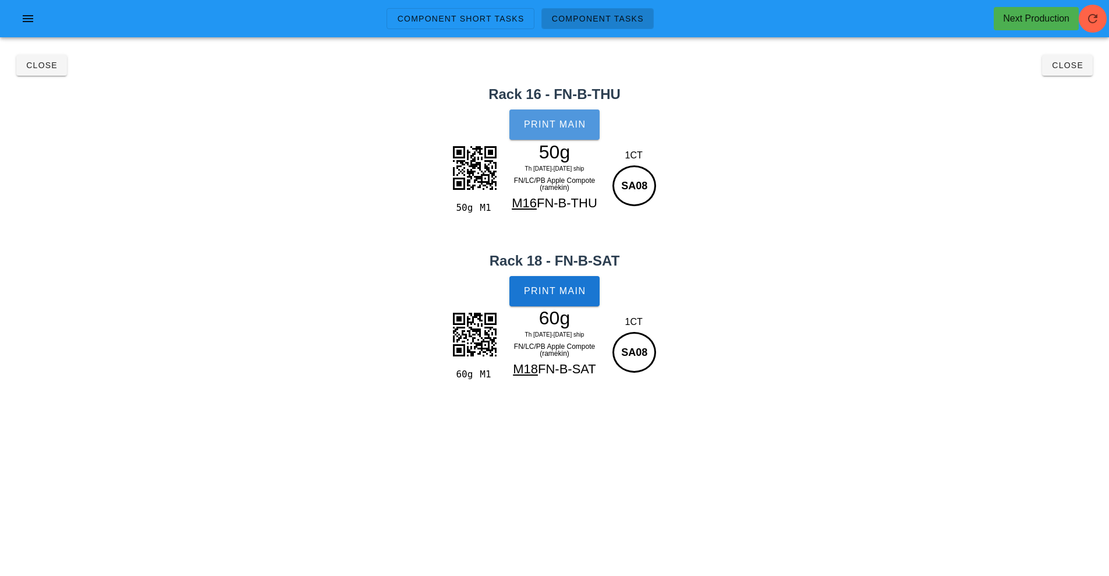
click at [572, 124] on span "Print Main" at bounding box center [554, 124] width 63 height 10
click at [558, 293] on span "Print Main" at bounding box center [554, 291] width 63 height 10
click at [40, 69] on span "Close" at bounding box center [42, 65] width 32 height 9
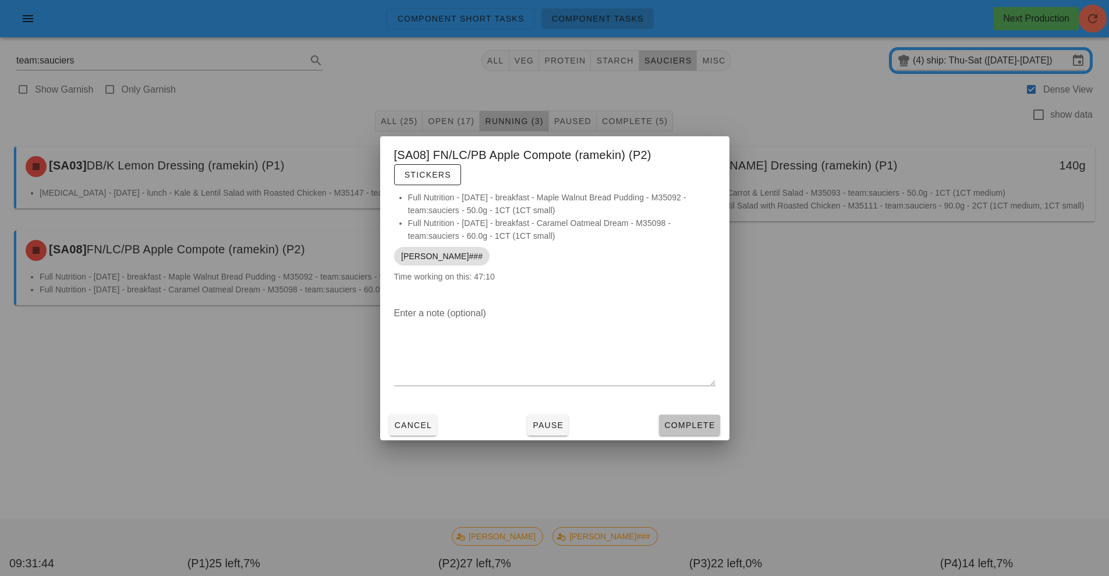
click at [689, 431] on button "Complete" at bounding box center [689, 425] width 61 height 21
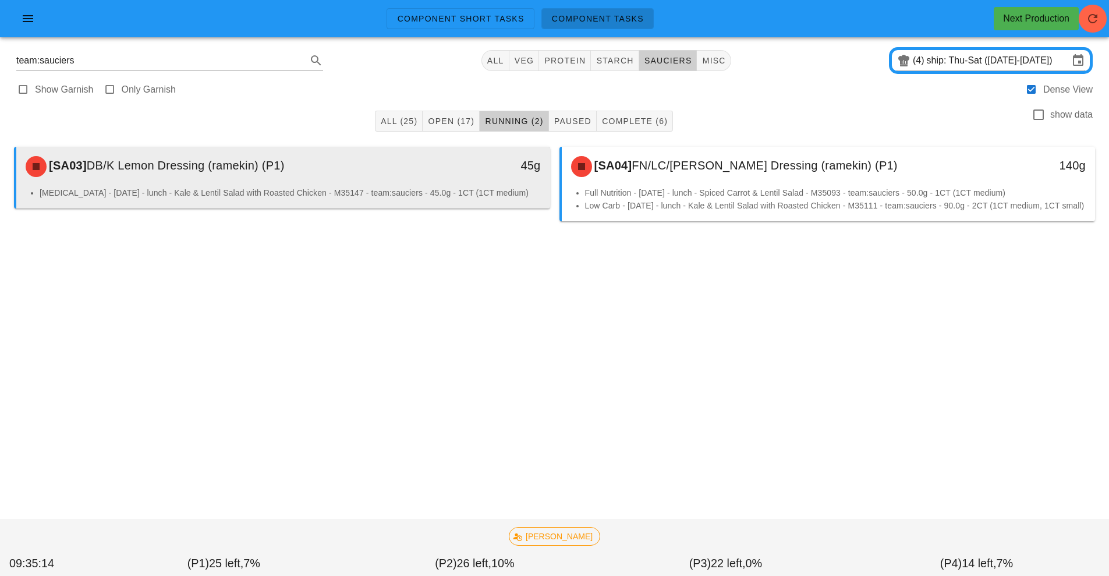
click at [415, 182] on div "45g" at bounding box center [481, 166] width 132 height 35
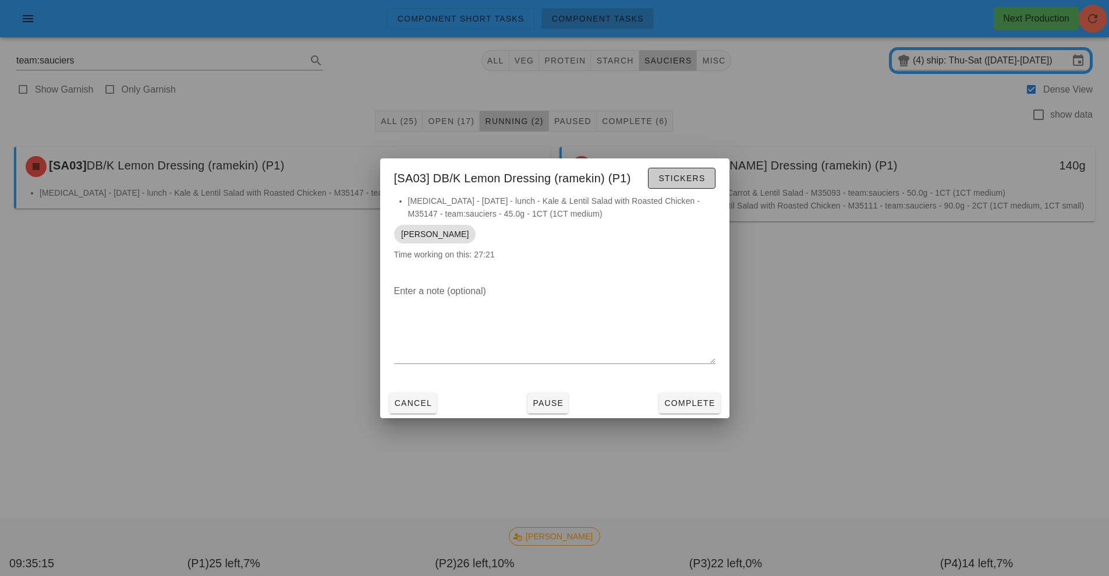
click at [681, 174] on span "Stickers" at bounding box center [681, 177] width 47 height 9
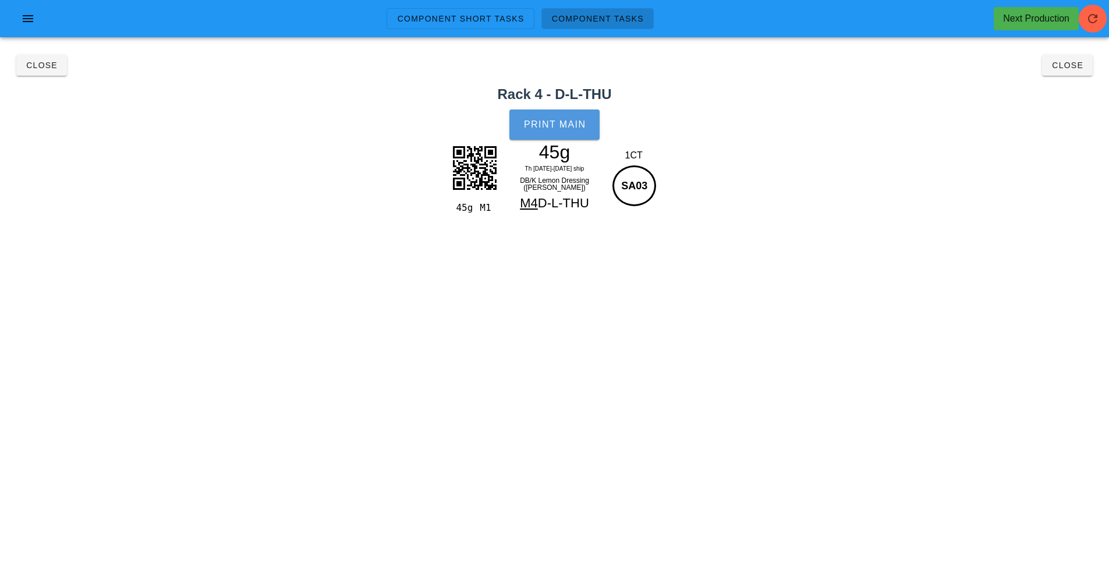
click at [560, 129] on span "Print Main" at bounding box center [554, 124] width 63 height 10
click at [44, 65] on span "Close" at bounding box center [42, 65] width 32 height 9
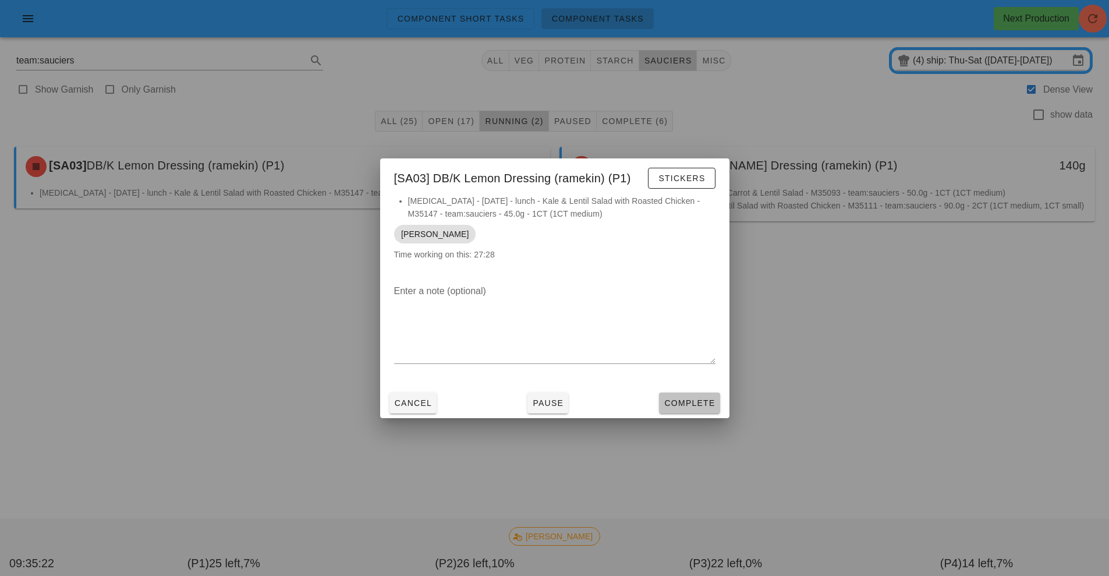
click at [705, 395] on button "Complete" at bounding box center [689, 402] width 61 height 21
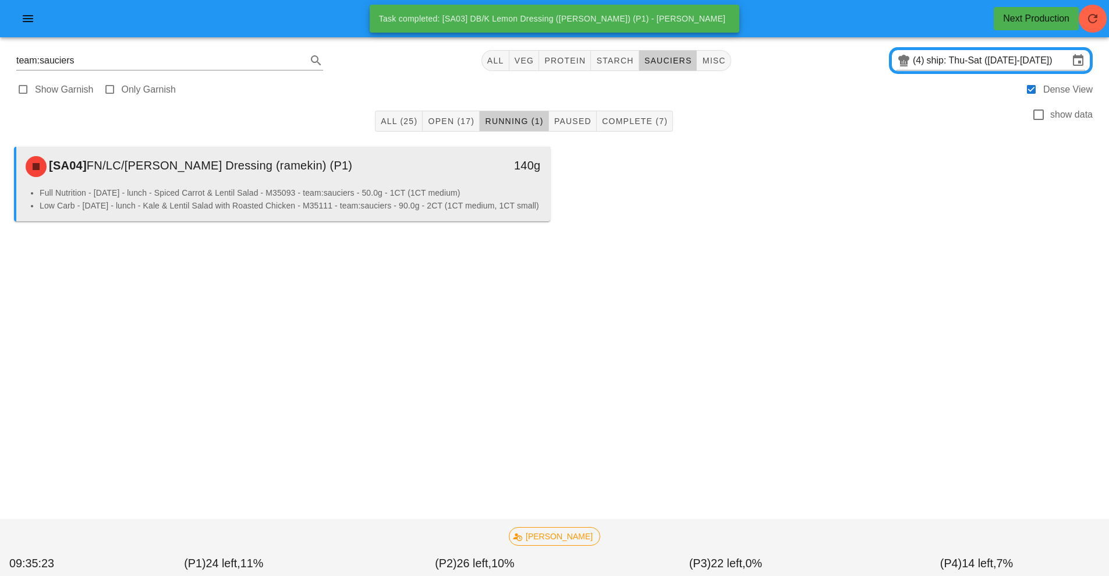
click at [447, 169] on div "140g" at bounding box center [481, 165] width 118 height 19
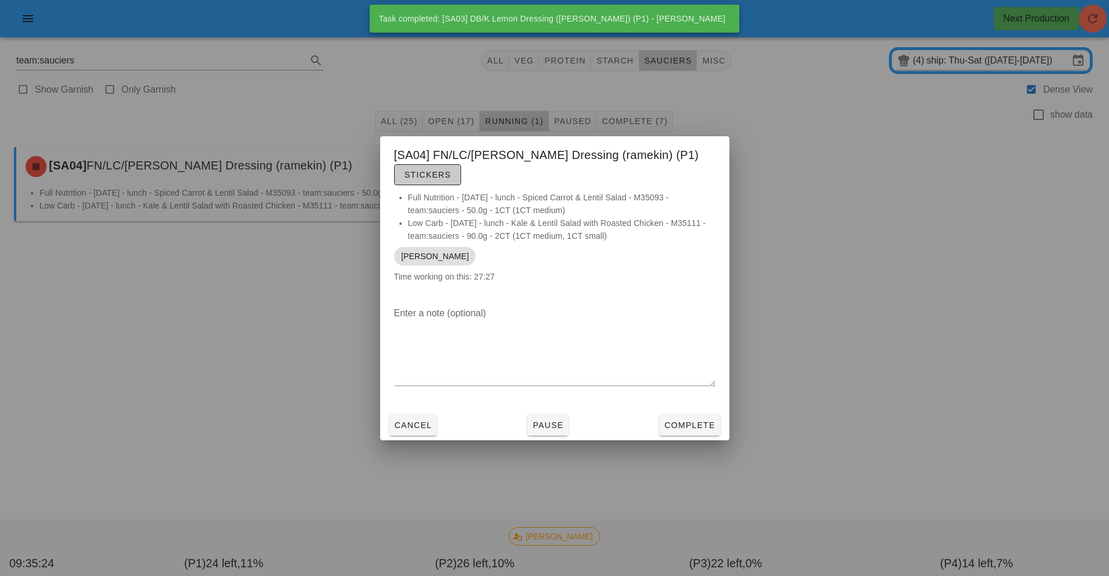
click at [434, 179] on span "Stickers" at bounding box center [427, 174] width 47 height 9
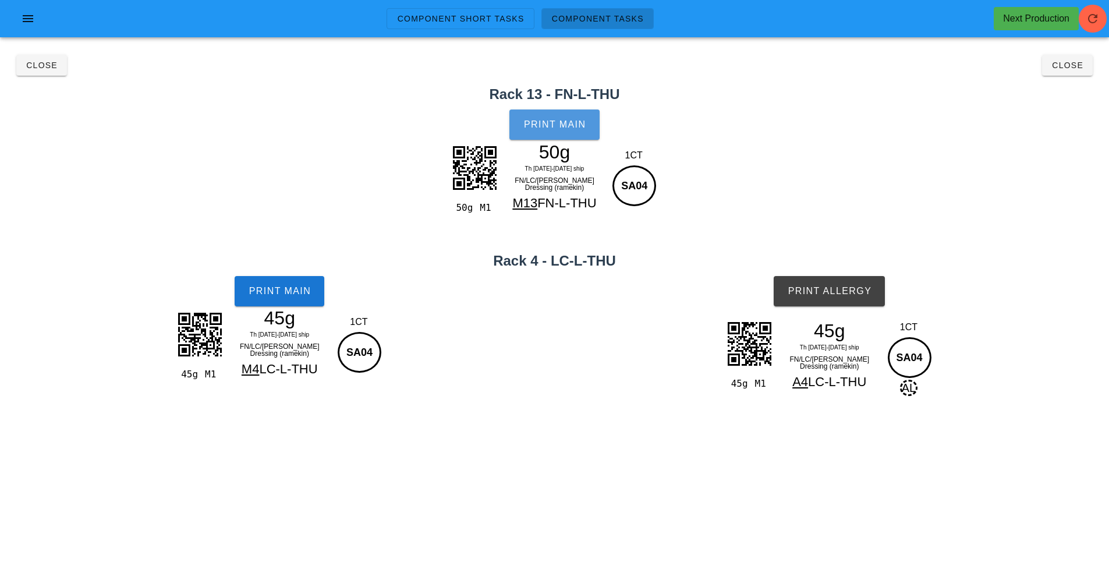
click at [560, 124] on span "Print Main" at bounding box center [554, 124] width 63 height 10
click at [274, 289] on span "Print Main" at bounding box center [279, 291] width 63 height 10
click at [837, 296] on button "Print Allergy" at bounding box center [829, 291] width 111 height 30
click at [48, 73] on button "Close" at bounding box center [41, 65] width 51 height 21
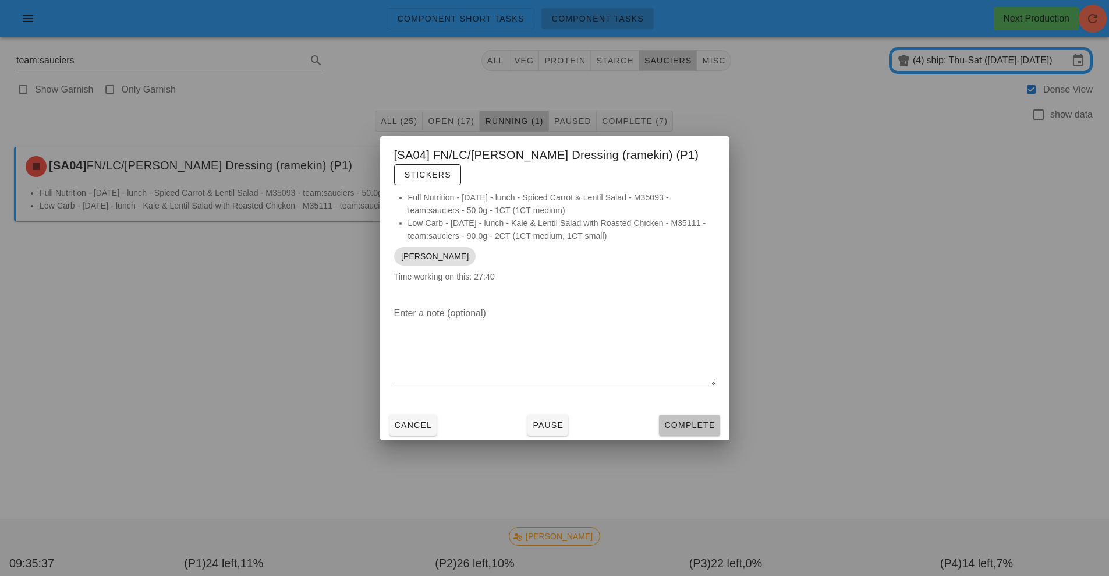
click at [685, 421] on span "Complete" at bounding box center [689, 424] width 51 height 9
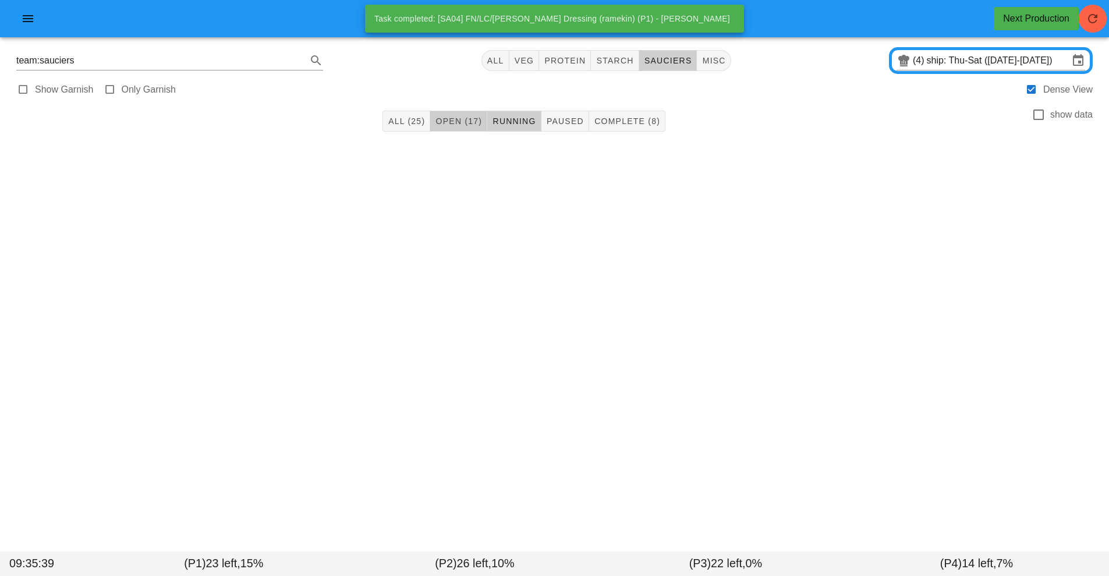
click at [455, 121] on span "Open (17)" at bounding box center [458, 120] width 47 height 9
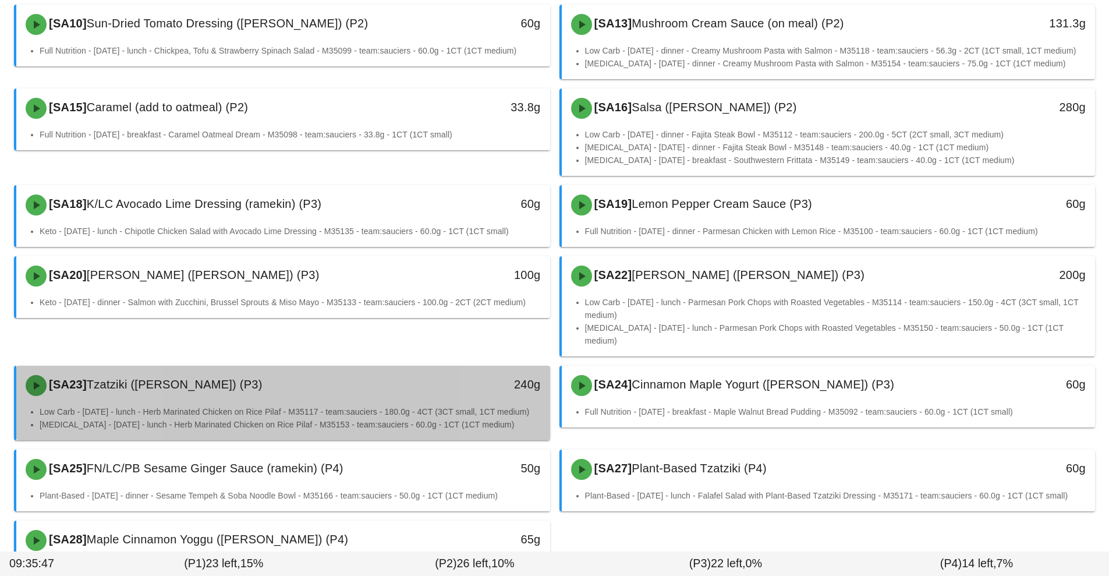
scroll to position [375, 0]
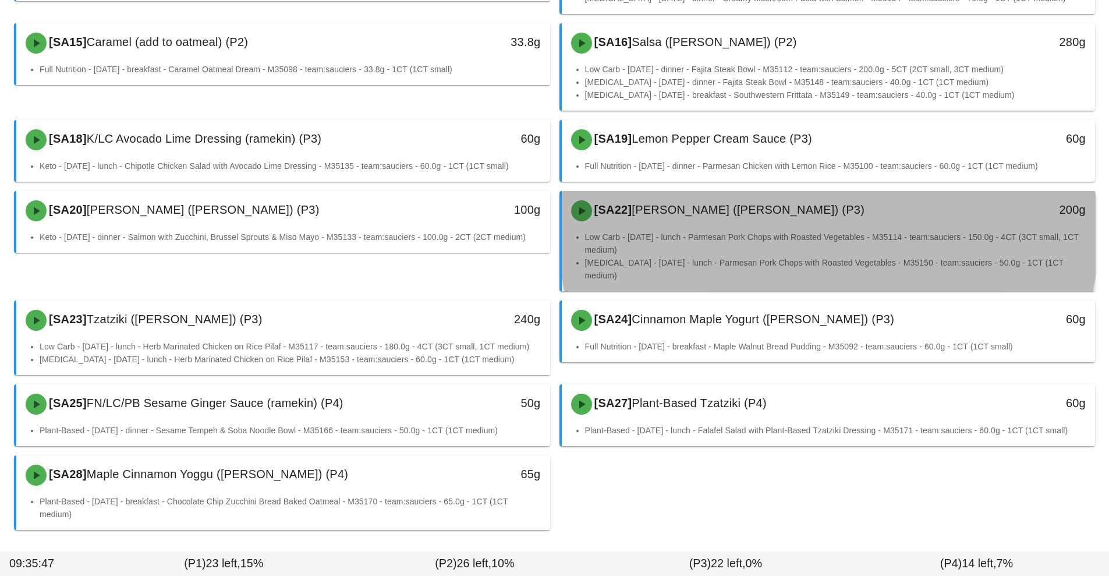
click at [683, 228] on div "[SA22] [PERSON_NAME] ([PERSON_NAME]) (P3)" at bounding box center [762, 210] width 396 height 35
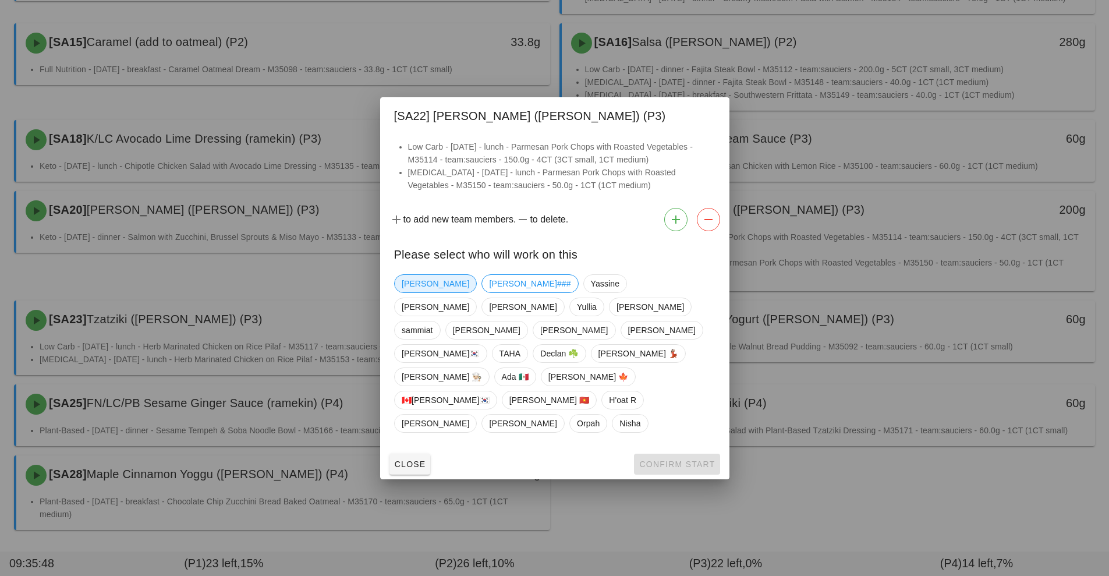
click at [420, 292] on span "[PERSON_NAME]" at bounding box center [436, 283] width 68 height 17
click at [676, 459] on span "Confirm Start" at bounding box center [677, 463] width 76 height 9
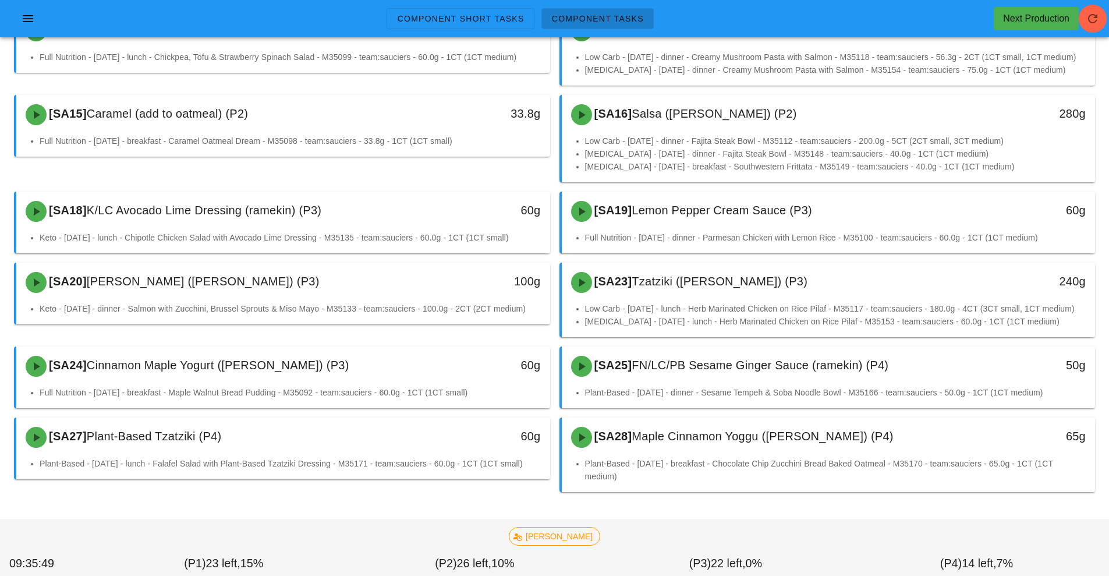
scroll to position [316, 0]
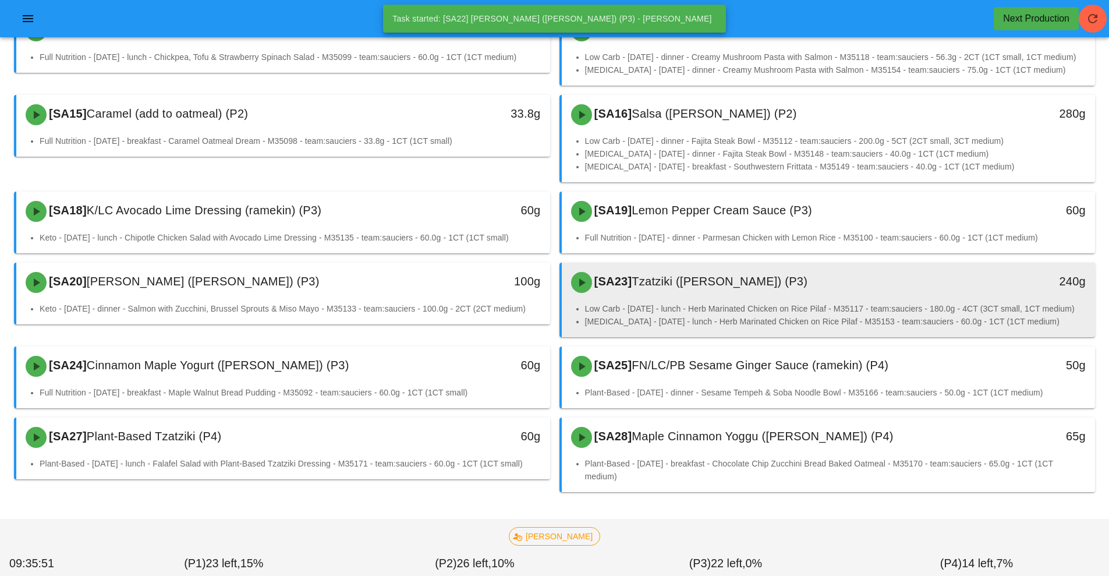
click at [671, 306] on li "Low Carb - [DATE] - lunch - Herb Marinated Chicken on Rice Pilaf - M35117 - tea…" at bounding box center [835, 308] width 501 height 13
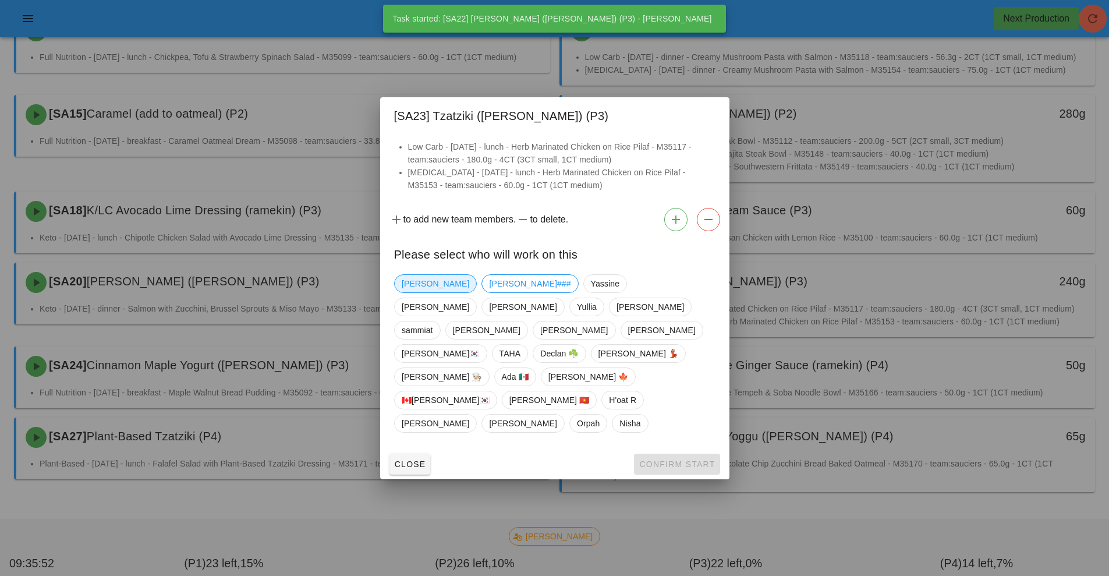
click at [415, 292] on span "[PERSON_NAME]" at bounding box center [436, 283] width 68 height 17
click at [682, 459] on span "Confirm Start" at bounding box center [677, 463] width 76 height 9
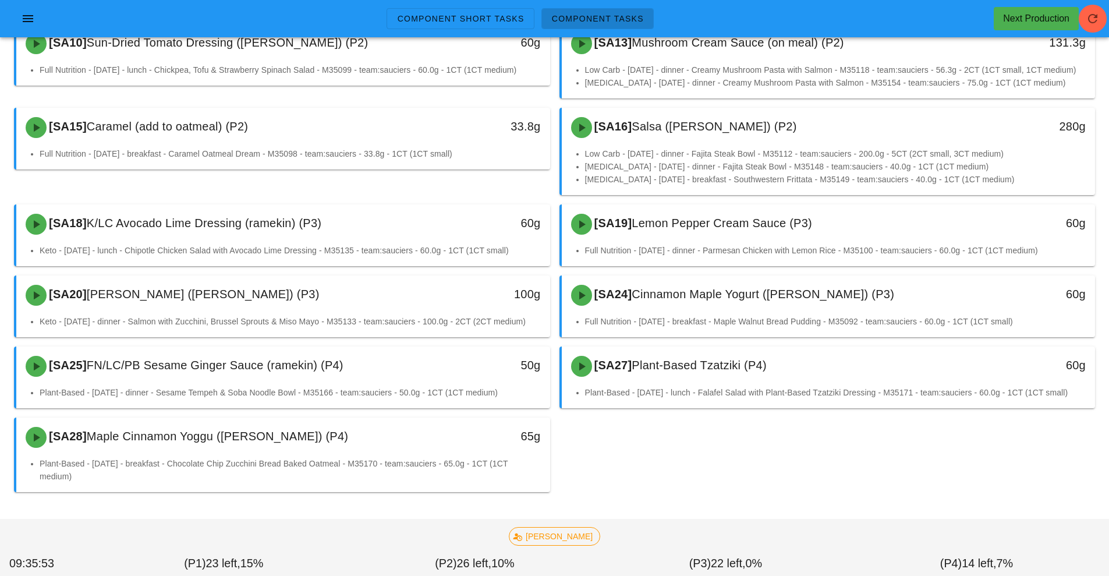
scroll to position [303, 0]
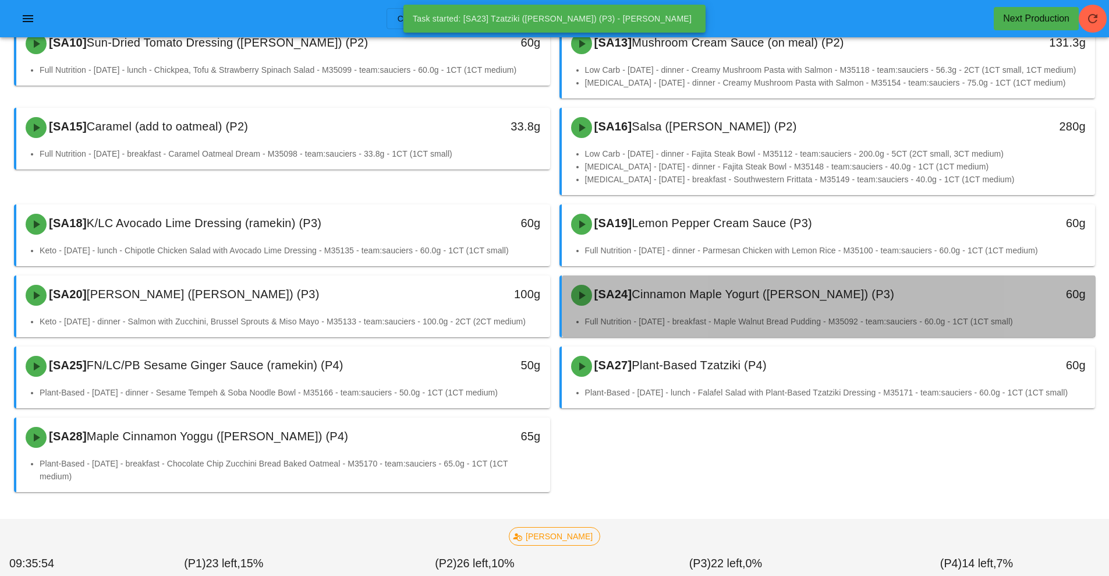
click at [663, 310] on div "[SA24] Cinnamon Maple Yogurt (ramekin) (P3)" at bounding box center [762, 295] width 396 height 35
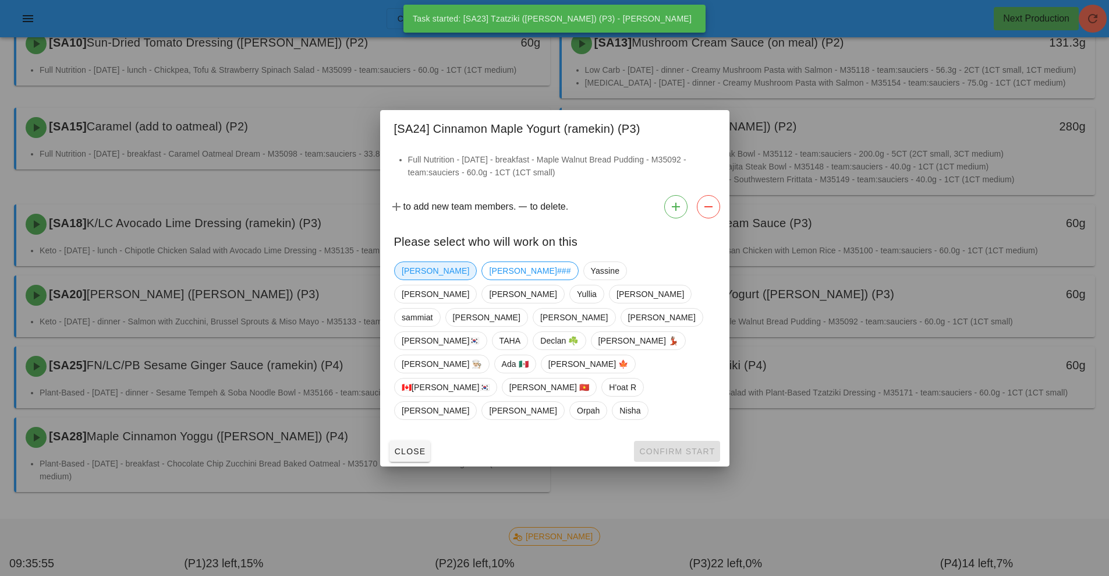
click at [409, 279] on span "[PERSON_NAME]" at bounding box center [436, 270] width 68 height 17
click at [671, 447] on span "Confirm Start" at bounding box center [677, 451] width 76 height 9
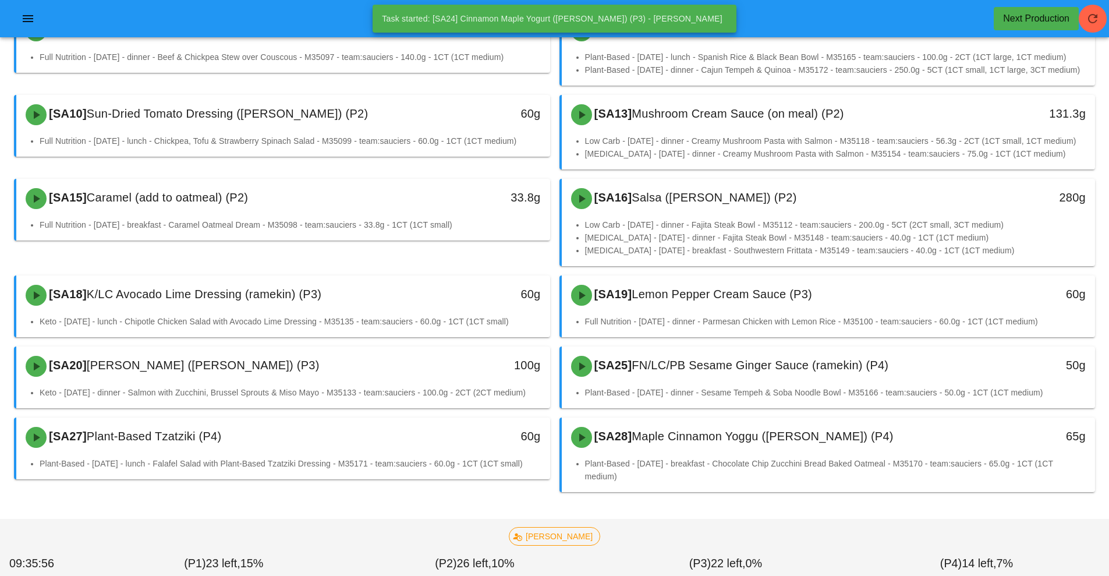
scroll to position [232, 0]
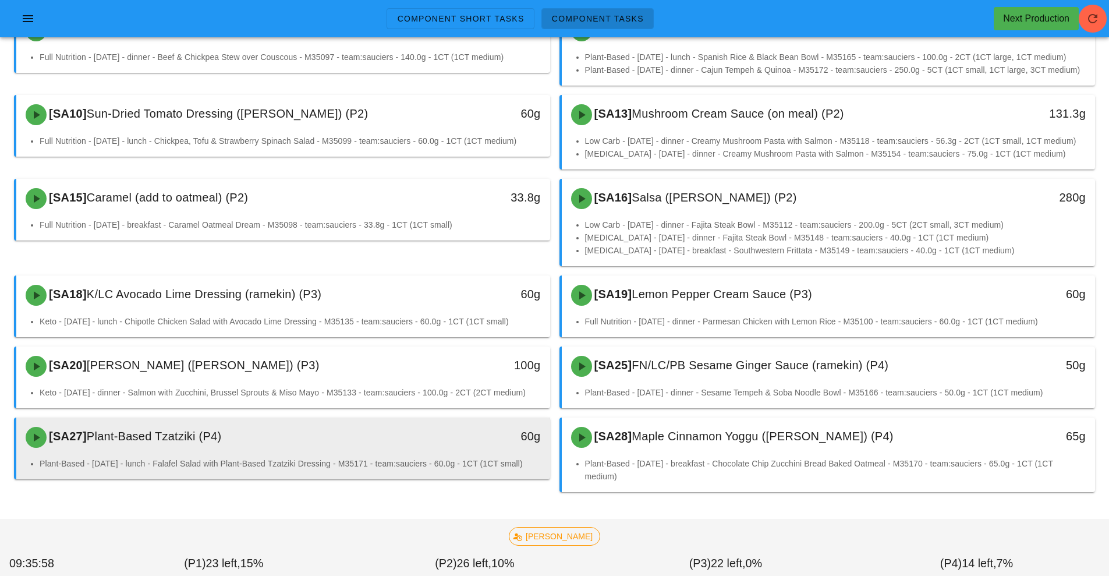
click at [475, 451] on div "60g" at bounding box center [481, 437] width 132 height 35
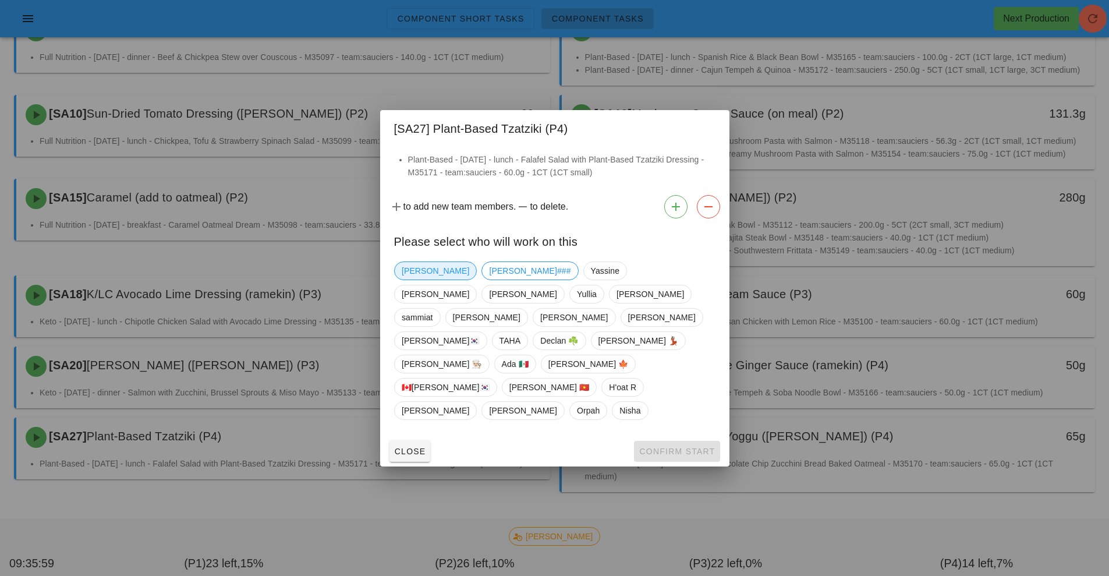
click at [422, 279] on span "[PERSON_NAME]" at bounding box center [436, 270] width 68 height 17
click at [670, 447] on span "Confirm Start" at bounding box center [677, 451] width 76 height 9
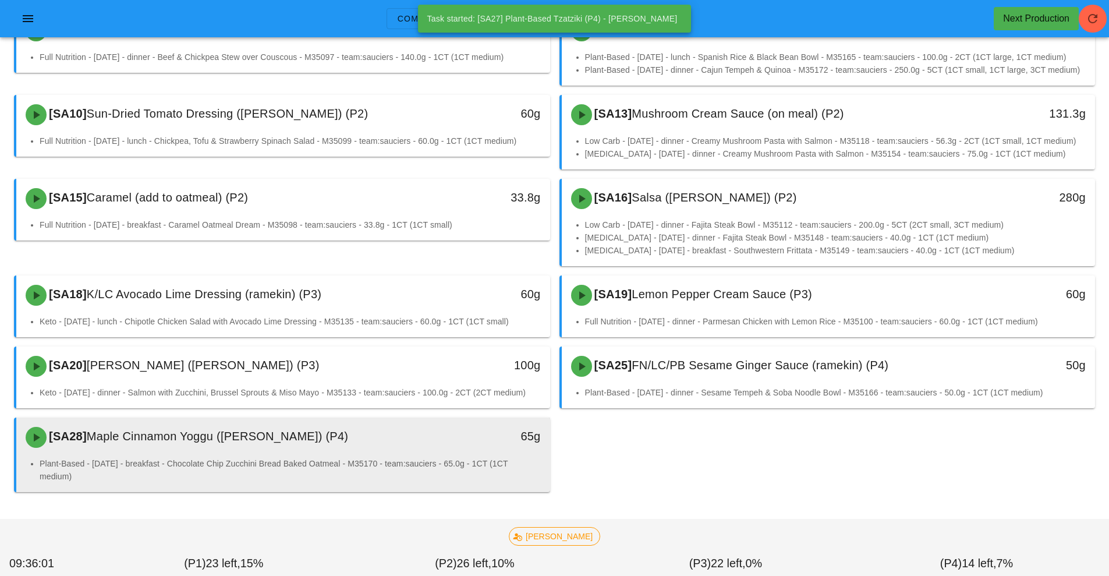
click at [408, 453] on div "[SA28] Maple Cinnamon Yoggu (ramekin) (P4)" at bounding box center [217, 437] width 396 height 35
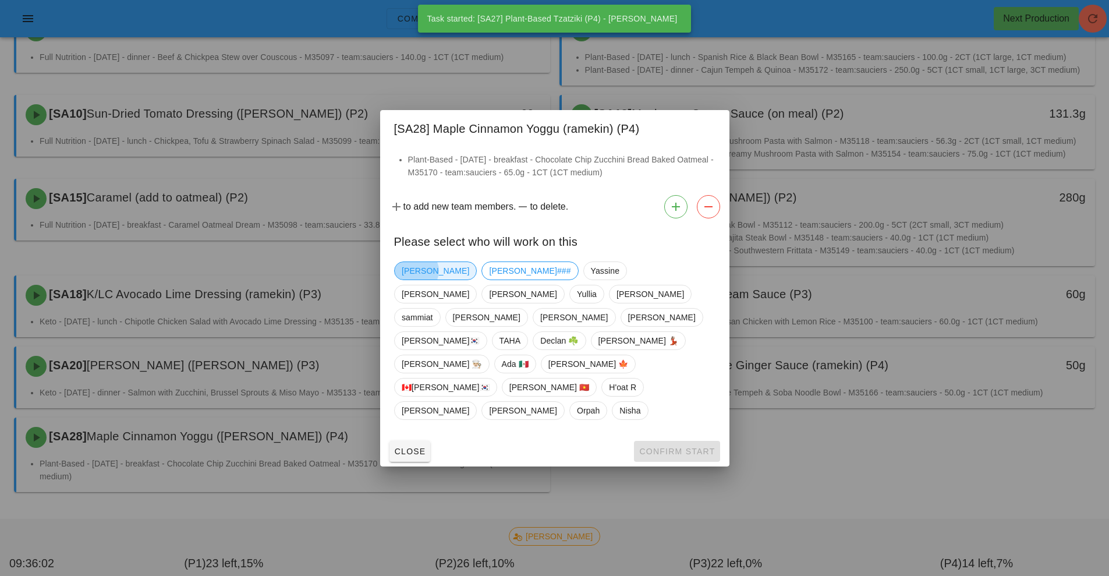
click at [415, 279] on span "[PERSON_NAME]" at bounding box center [436, 270] width 68 height 17
click at [676, 447] on span "Confirm Start" at bounding box center [677, 451] width 76 height 9
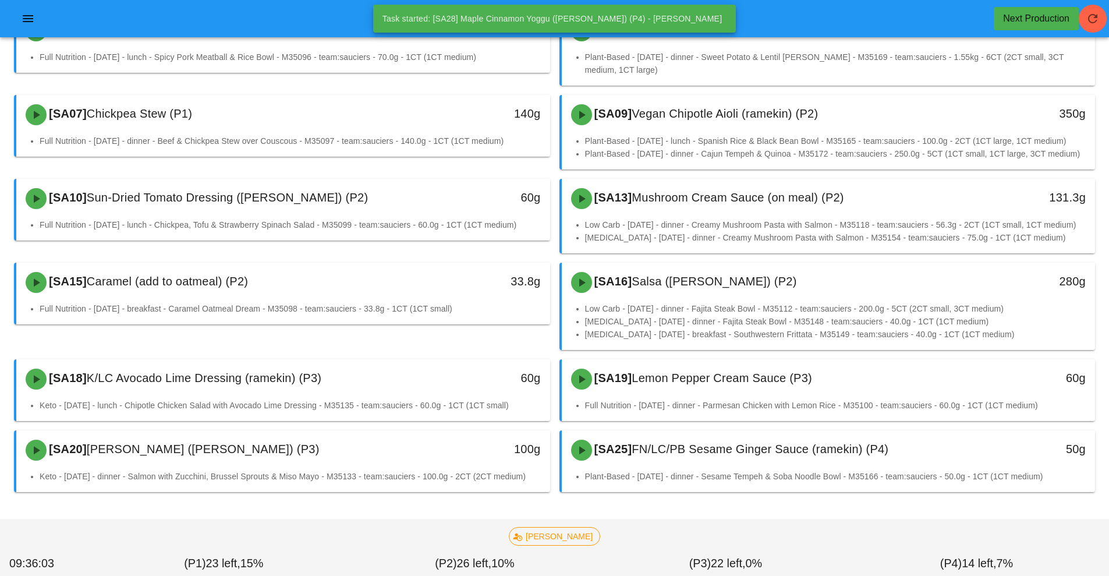
scroll to position [148, 0]
